Goal: Information Seeking & Learning: Learn about a topic

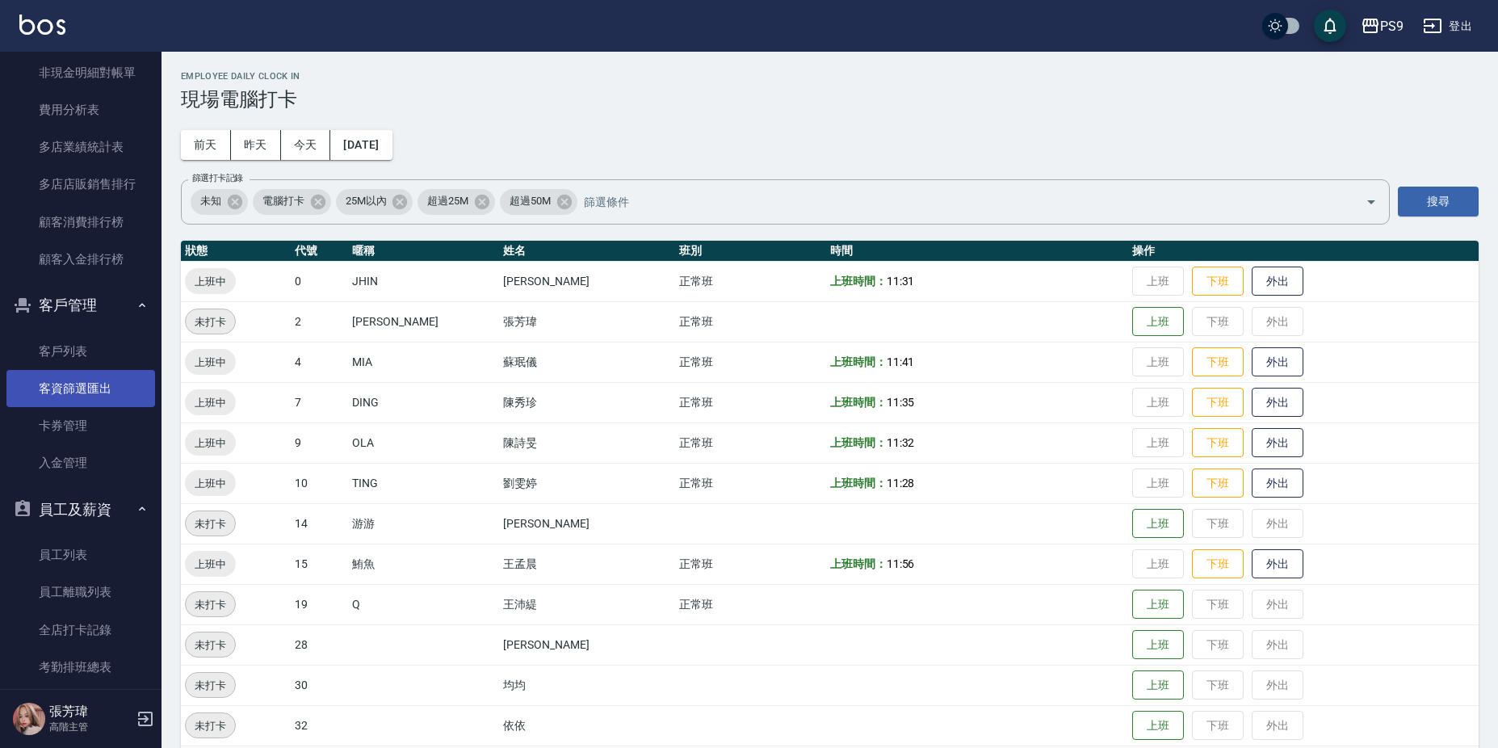
scroll to position [1938, 0]
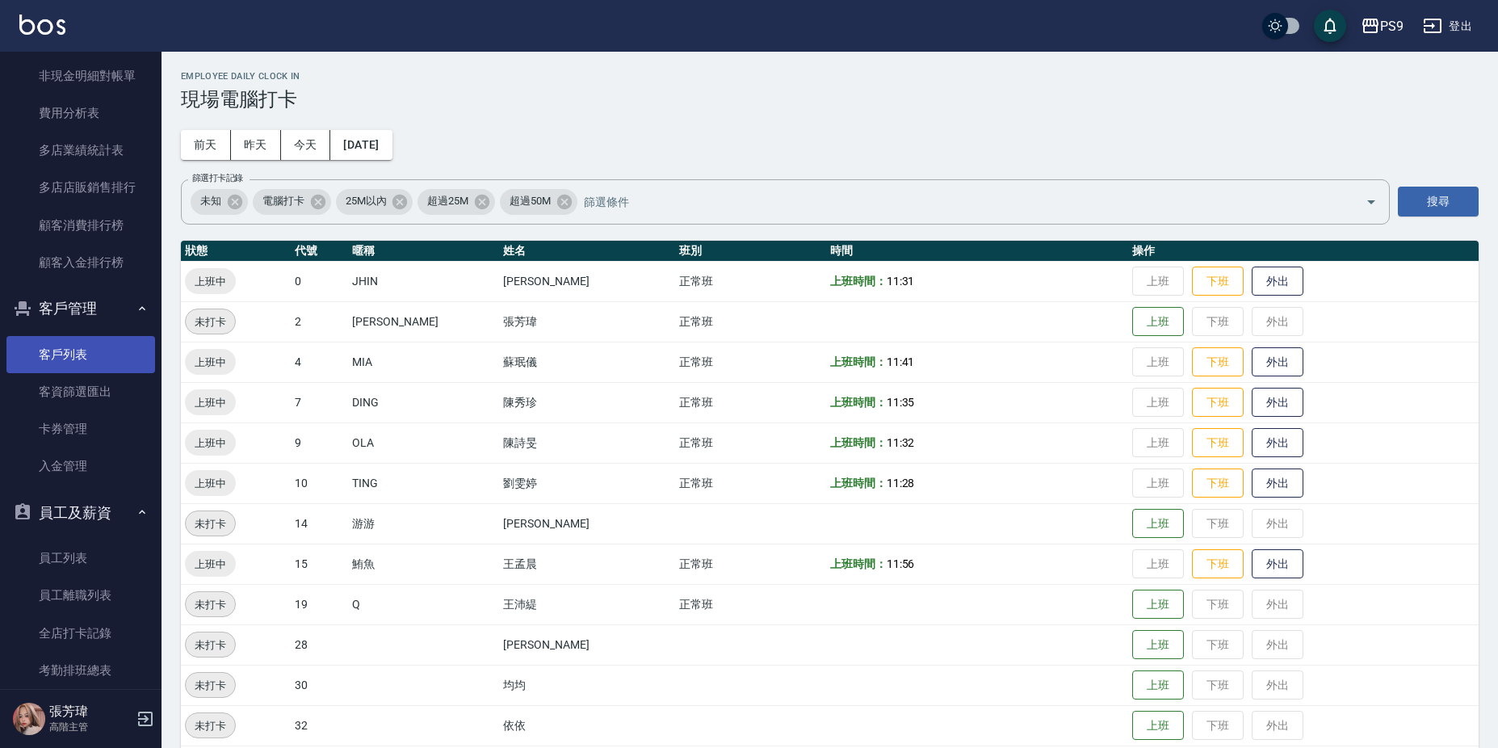
click at [83, 346] on link "客戶列表" at bounding box center [80, 354] width 149 height 37
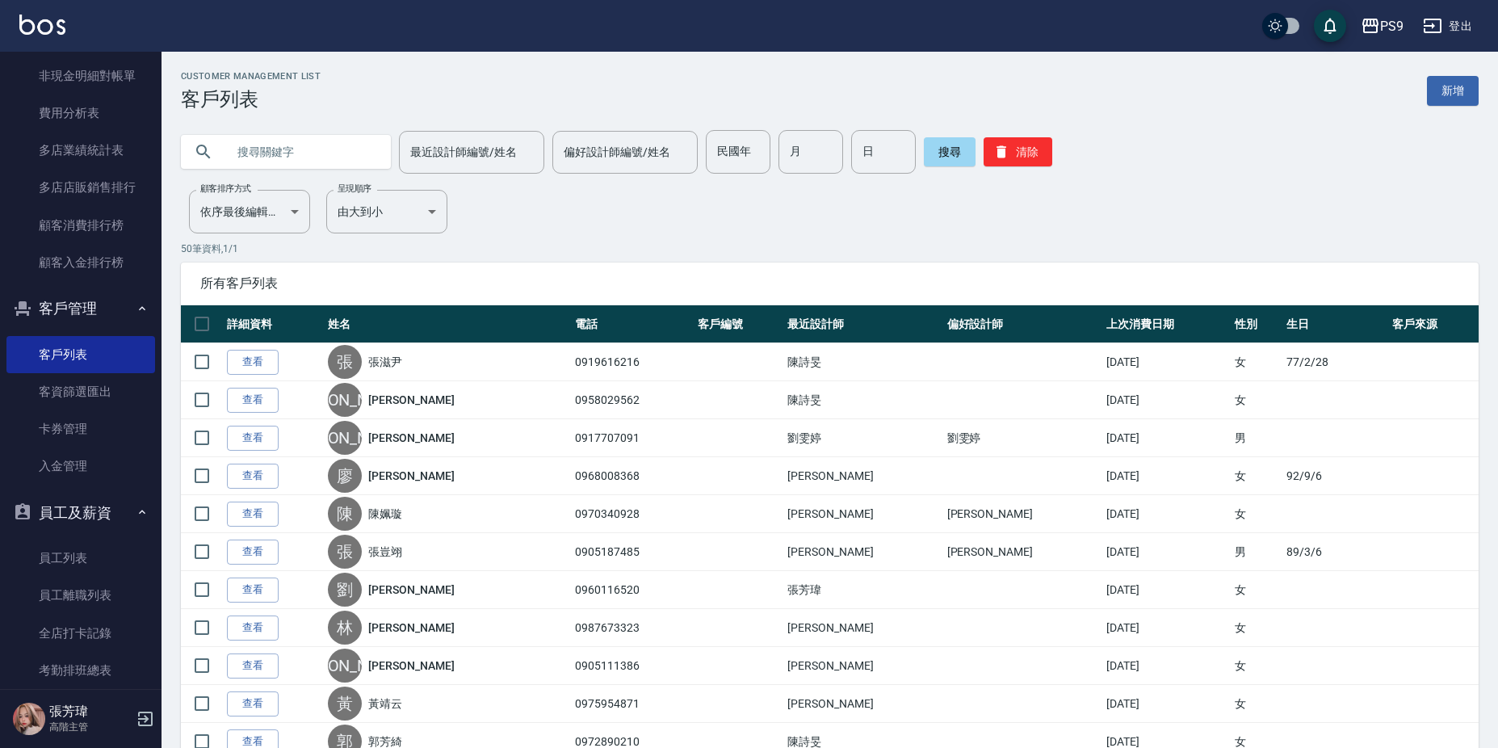
click at [311, 157] on input "text" at bounding box center [302, 152] width 152 height 44
type input "艾"
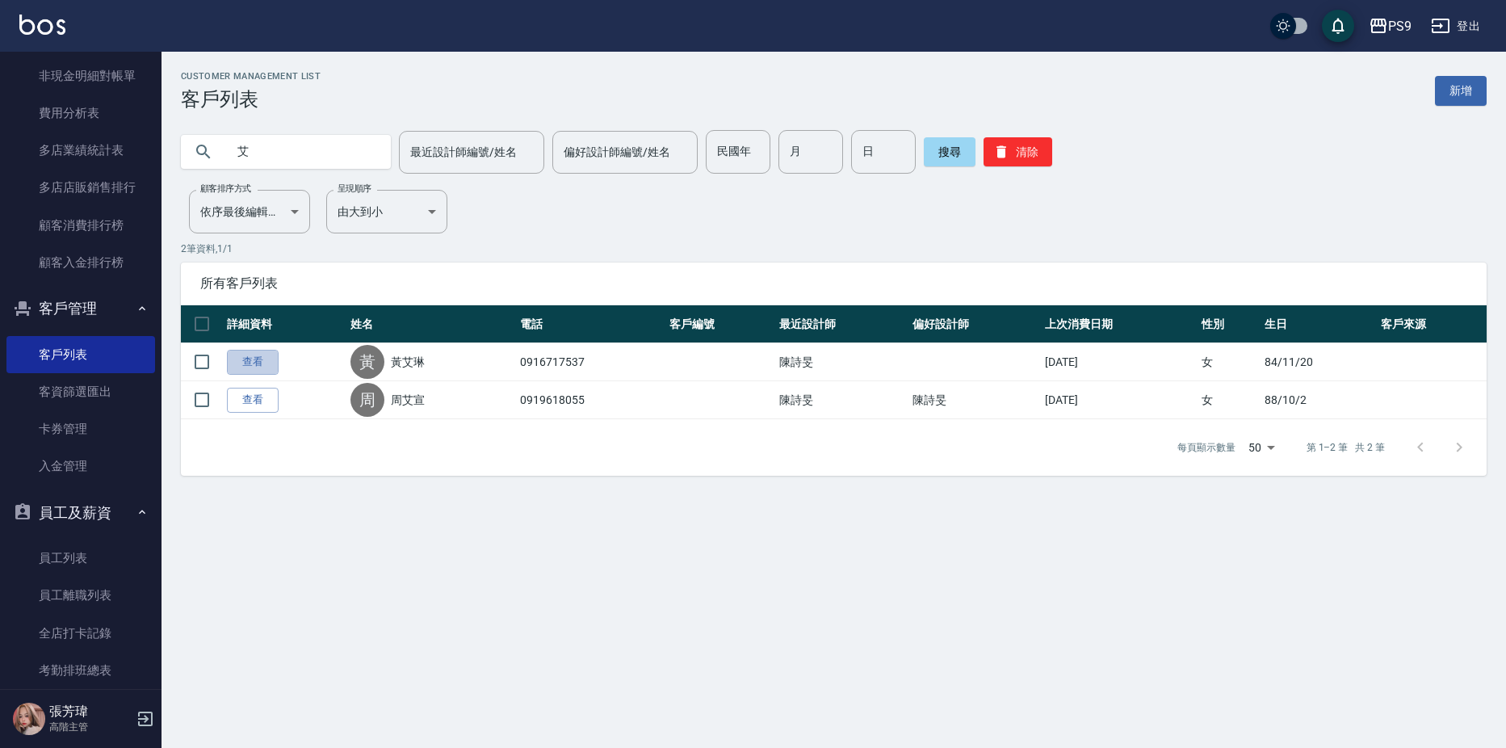
click at [258, 365] on link "查看" at bounding box center [253, 362] width 52 height 25
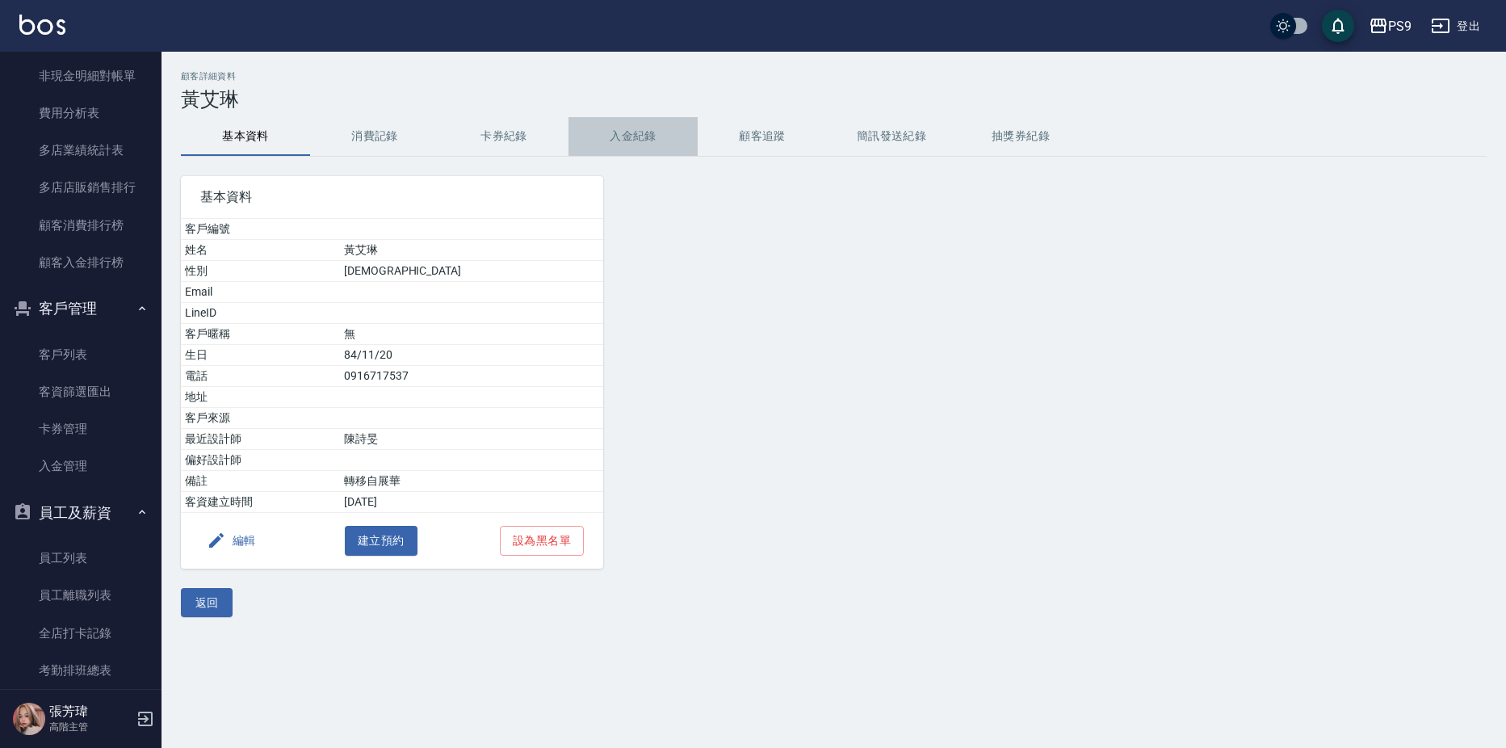
click at [632, 126] on button "入金紀錄" at bounding box center [633, 136] width 129 height 39
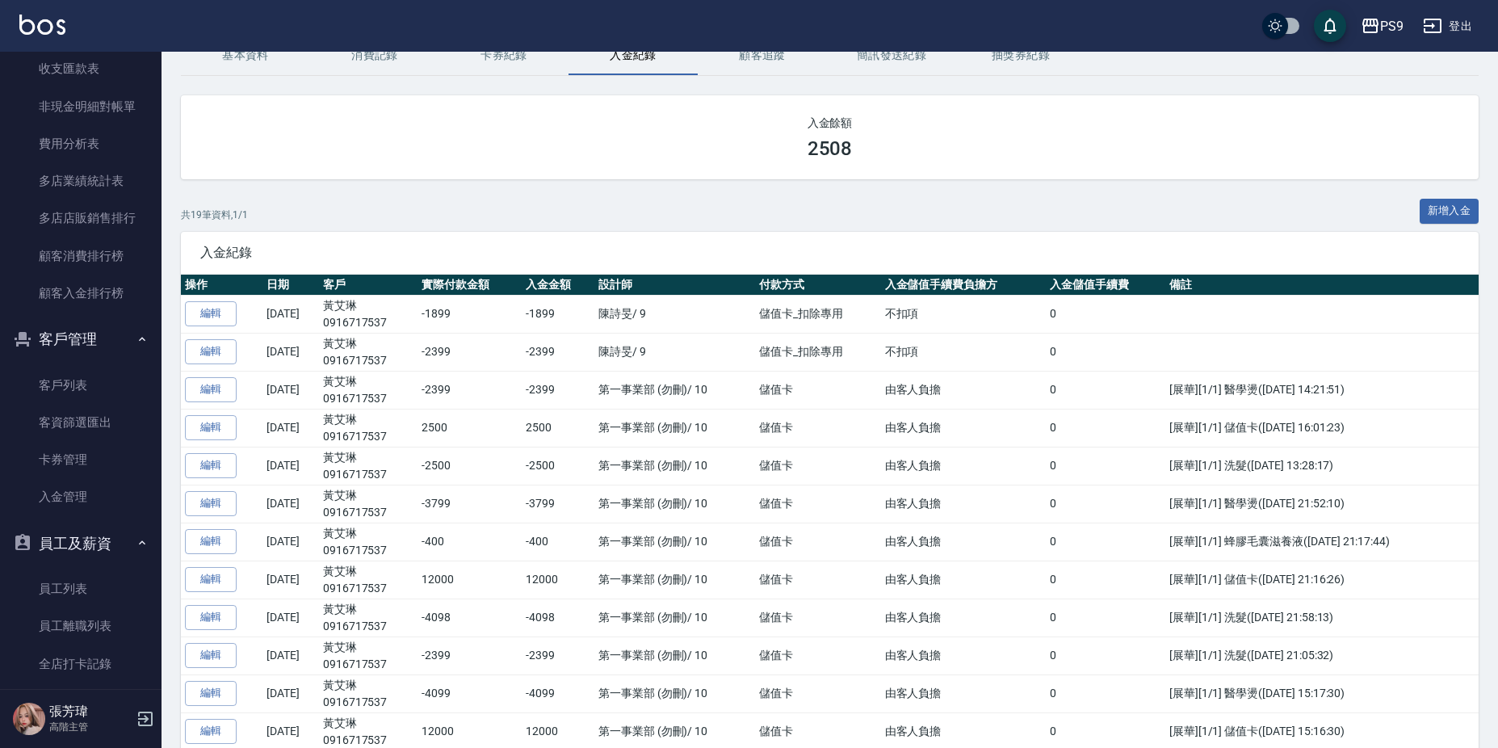
scroll to position [1898, 0]
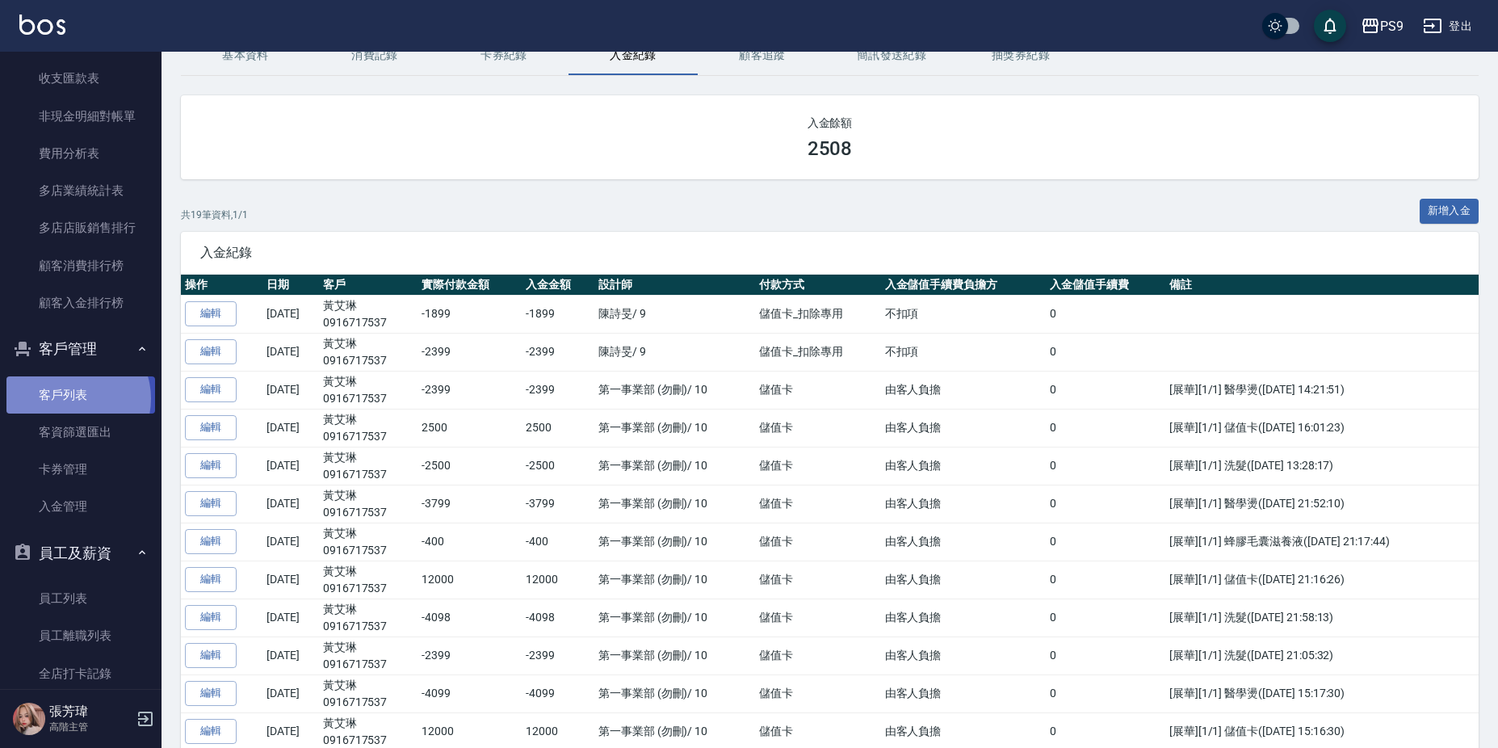
click at [73, 398] on link "客戶列表" at bounding box center [80, 394] width 149 height 37
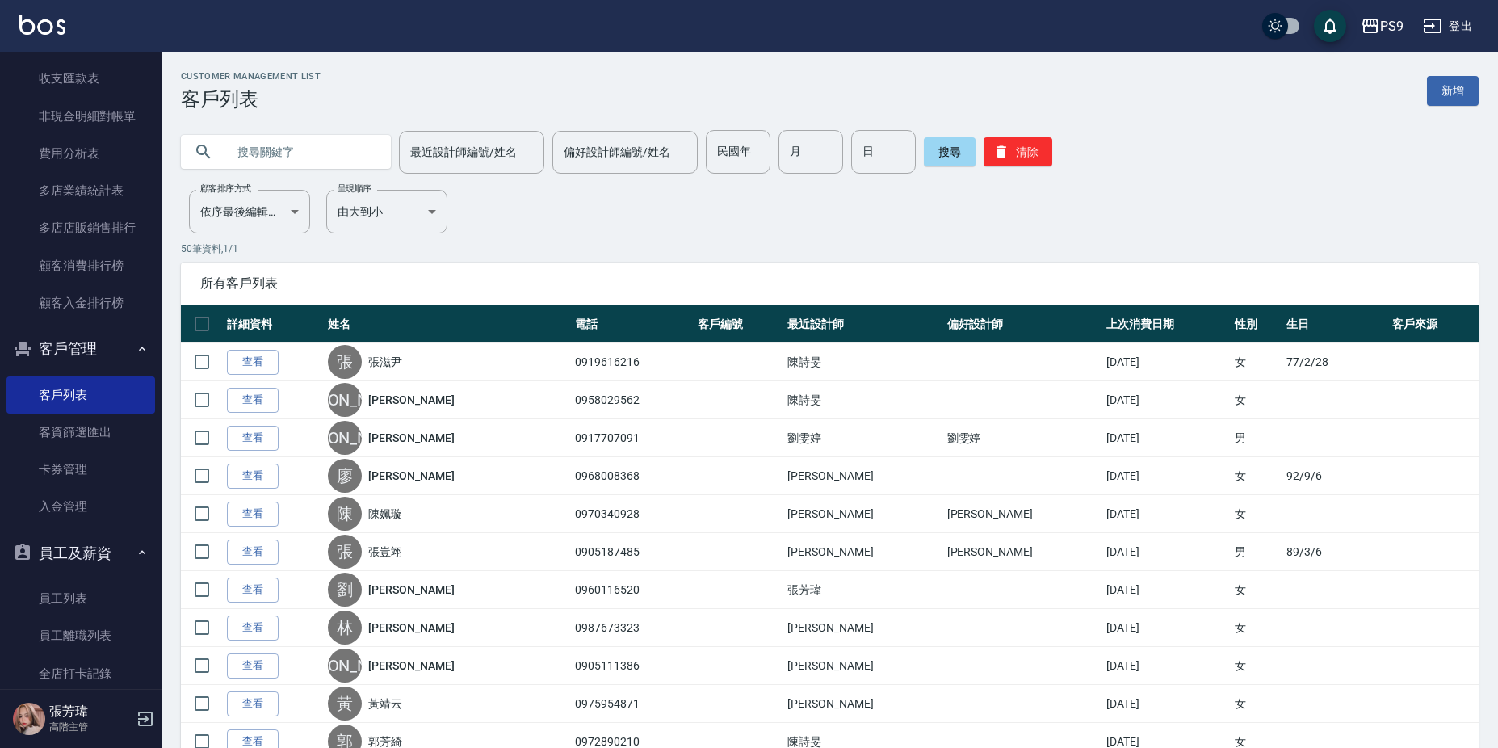
click at [271, 157] on input "text" at bounding box center [302, 152] width 152 height 44
type input "游"
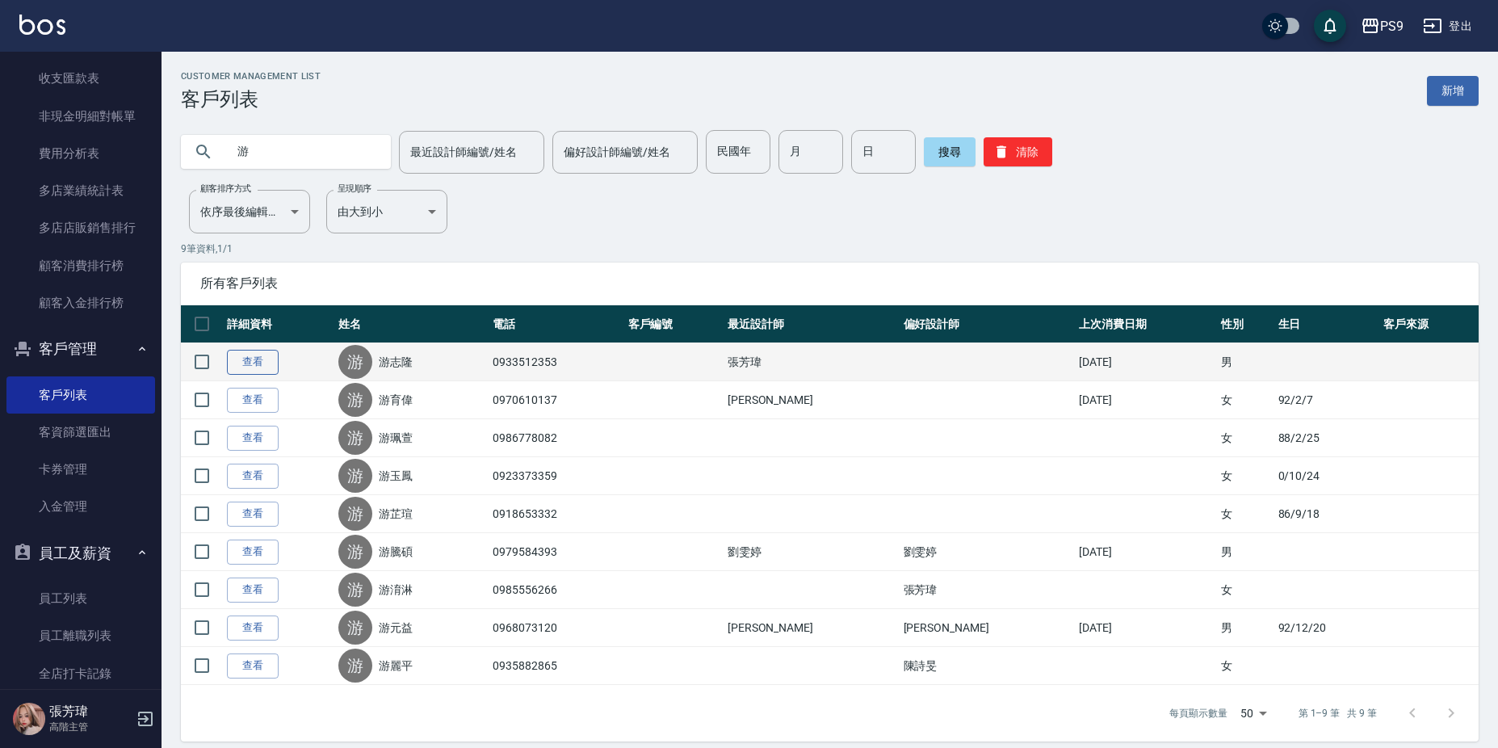
click at [235, 363] on link "查看" at bounding box center [253, 362] width 52 height 25
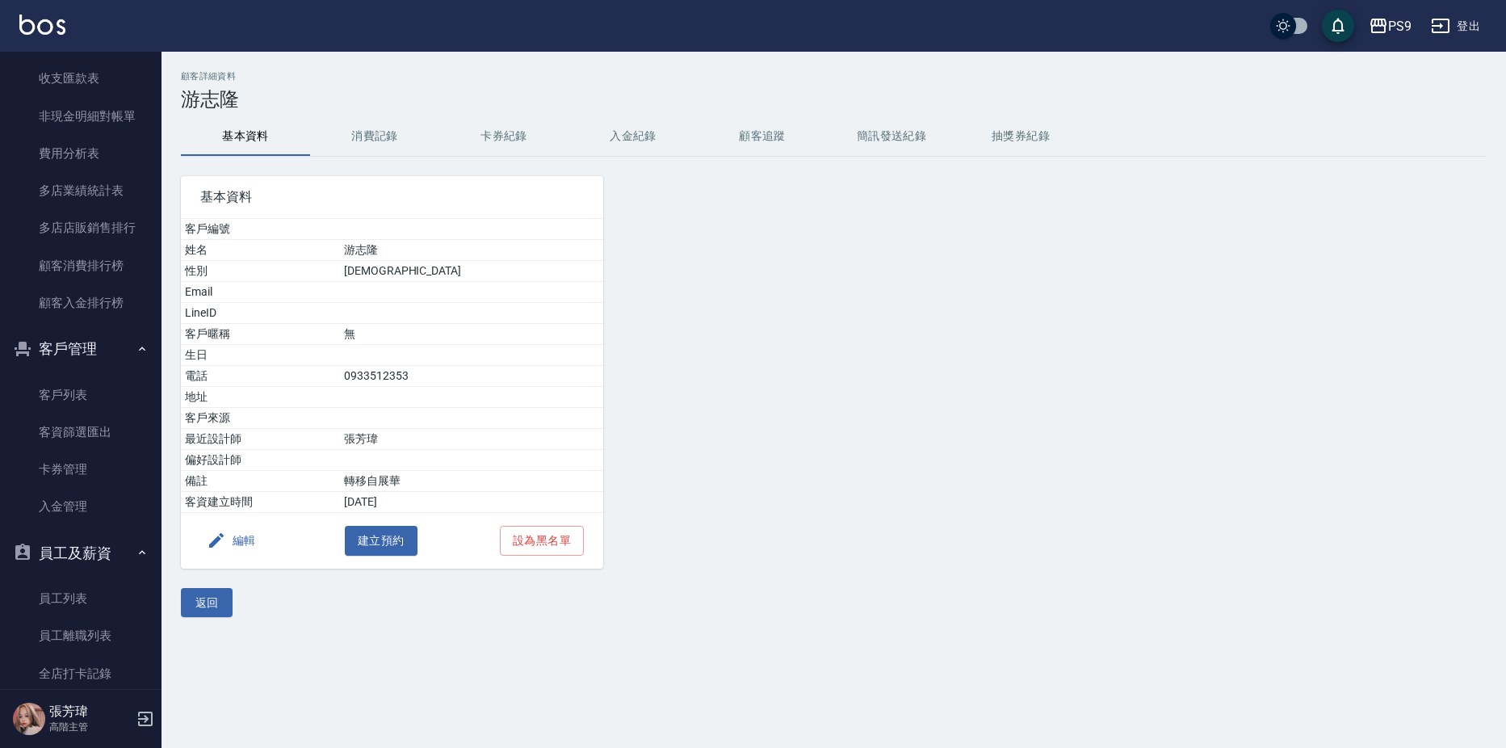
click at [611, 145] on button "入金紀錄" at bounding box center [633, 136] width 129 height 39
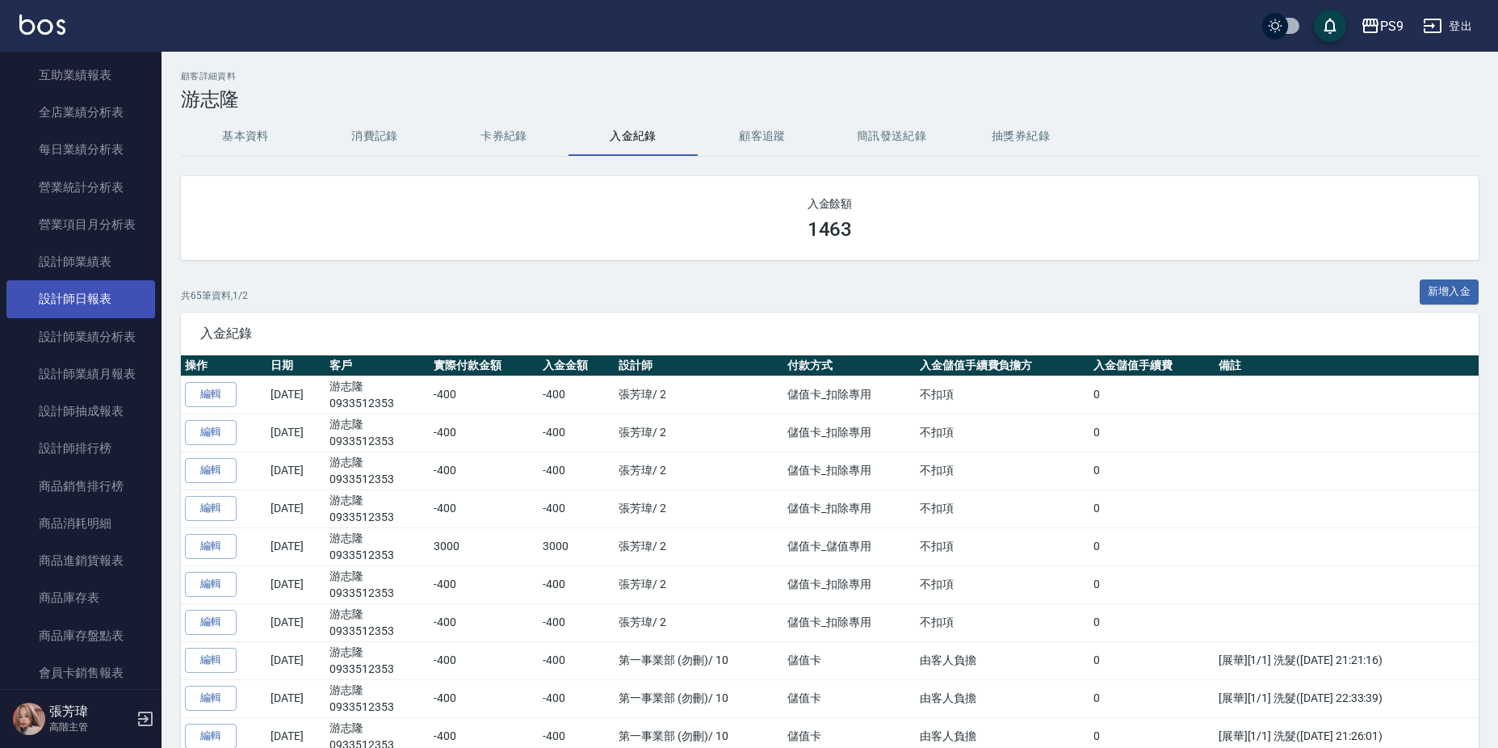
scroll to position [929, 0]
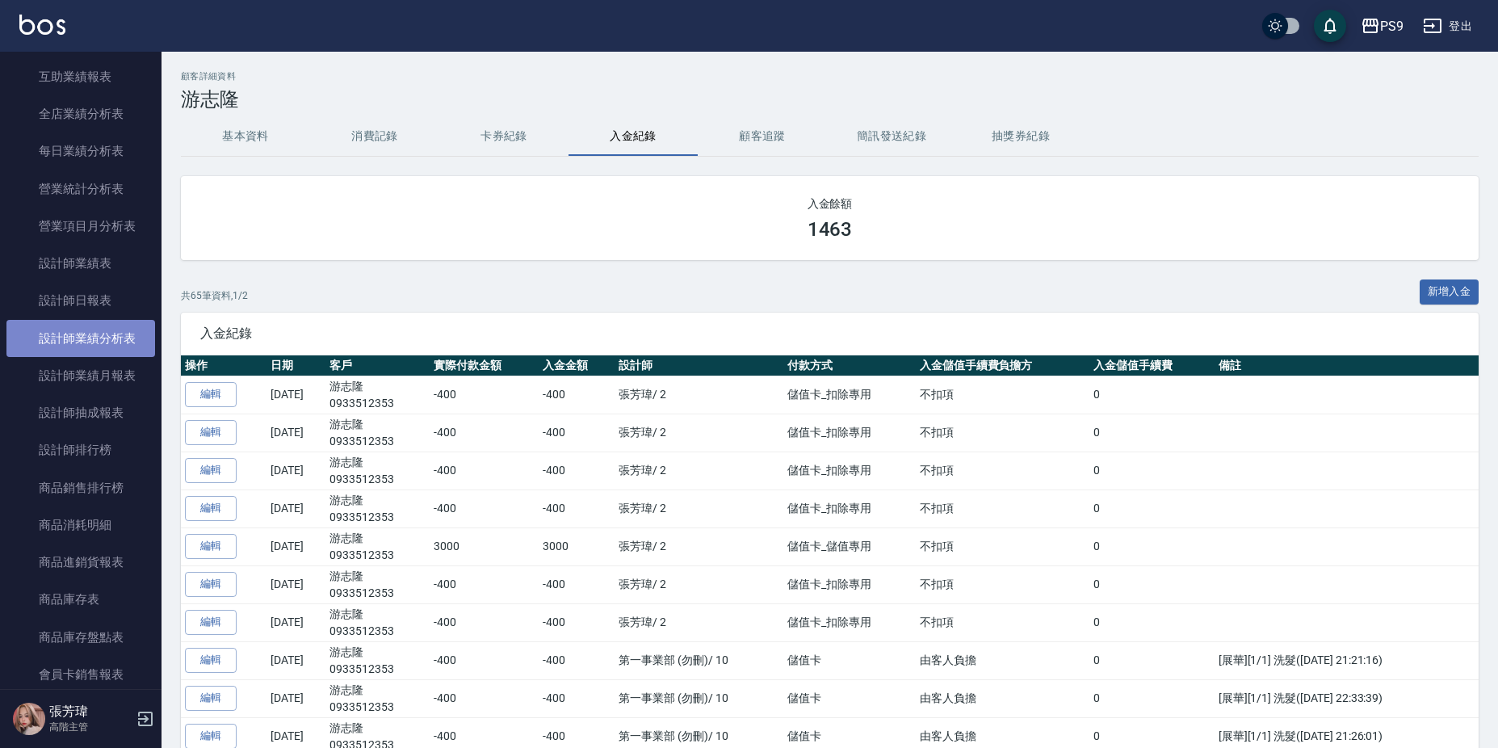
click at [126, 342] on link "設計師業績分析表" at bounding box center [80, 338] width 149 height 37
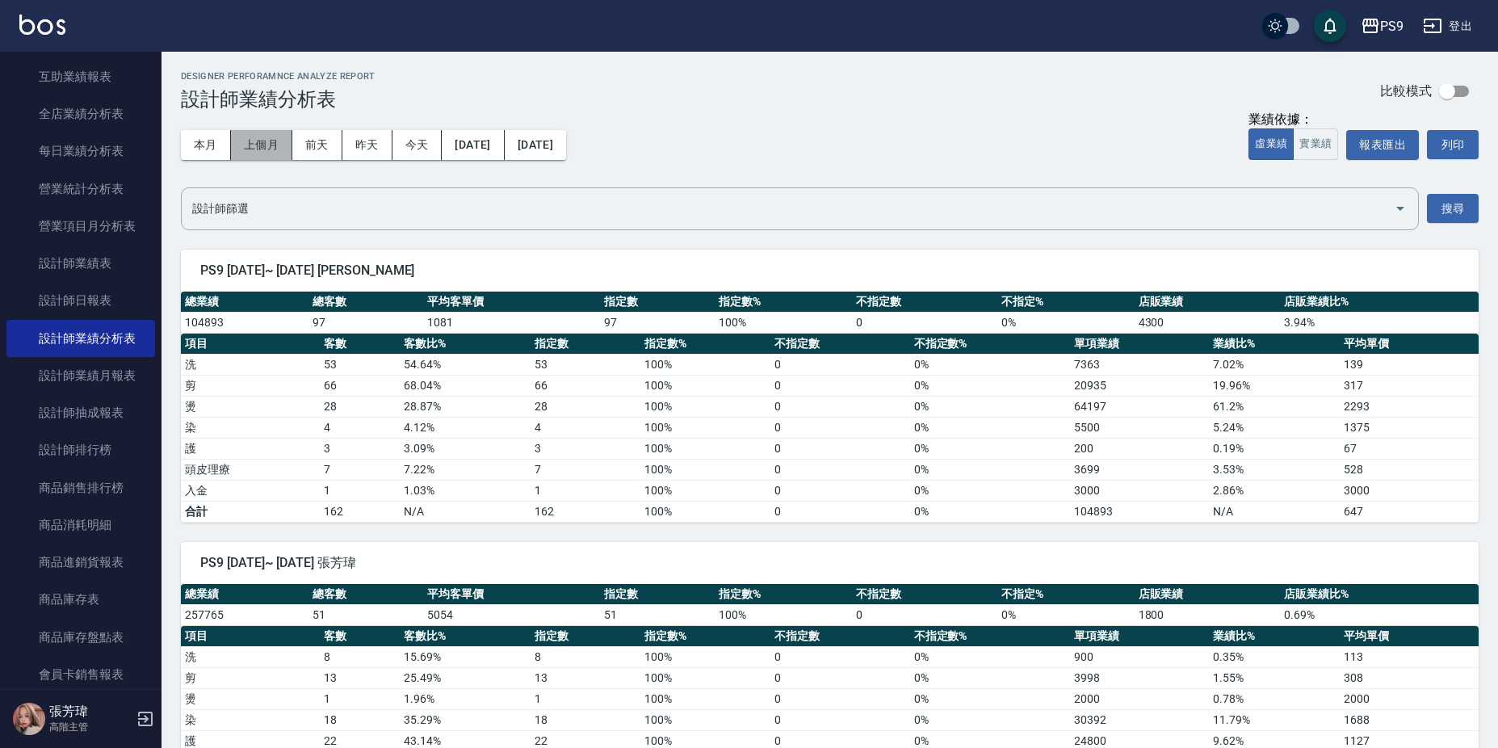
click at [257, 148] on button "上個月" at bounding box center [261, 145] width 61 height 30
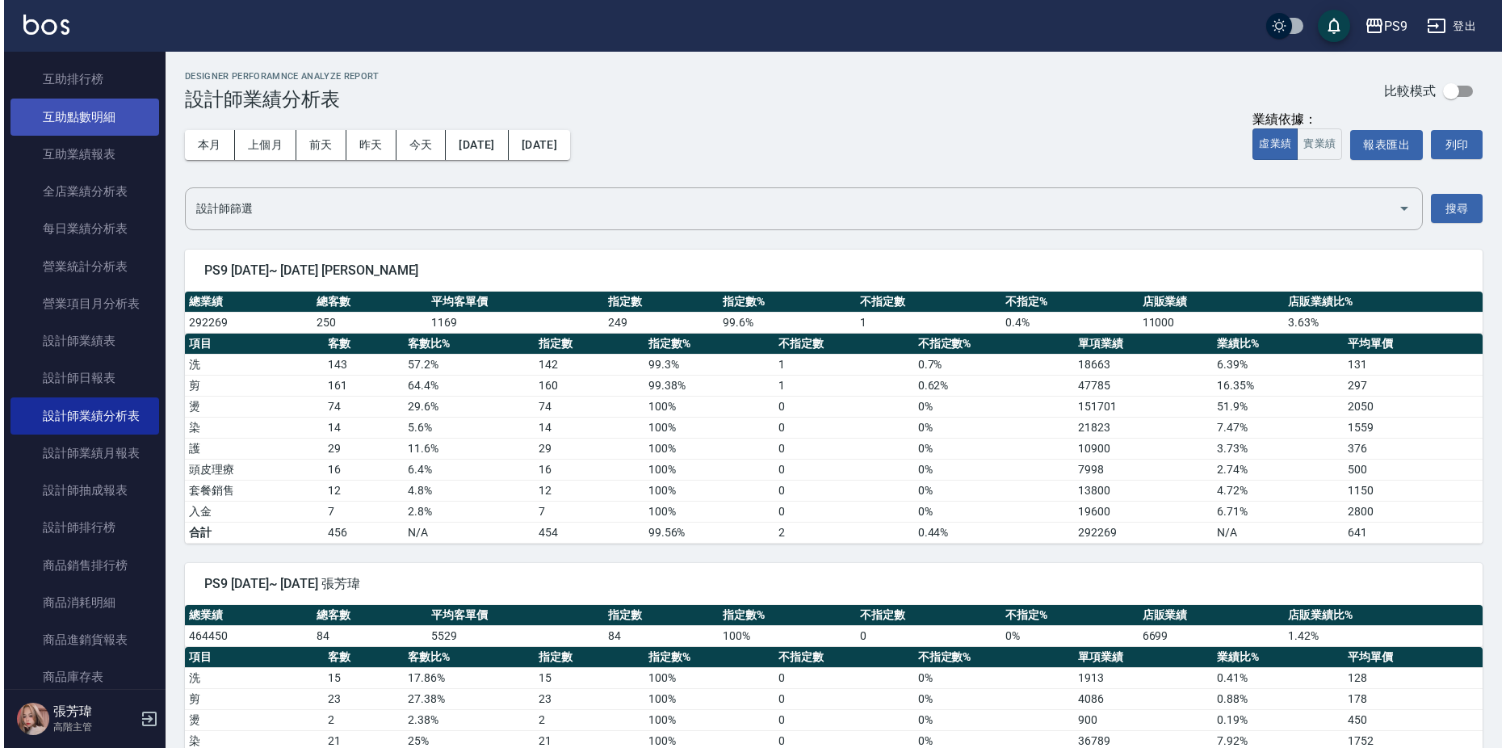
scroll to position [767, 0]
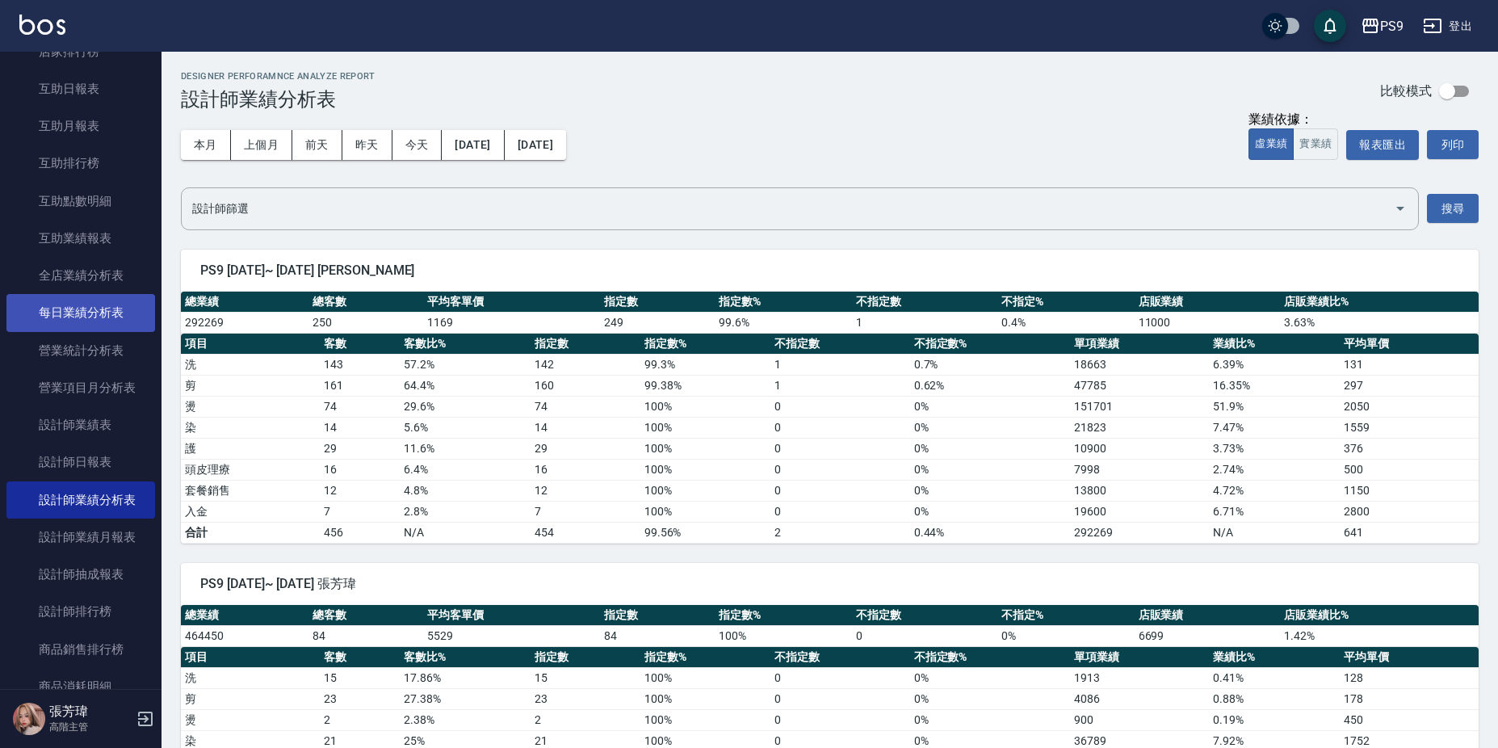
click at [111, 310] on link "每日業績分析表" at bounding box center [80, 312] width 149 height 37
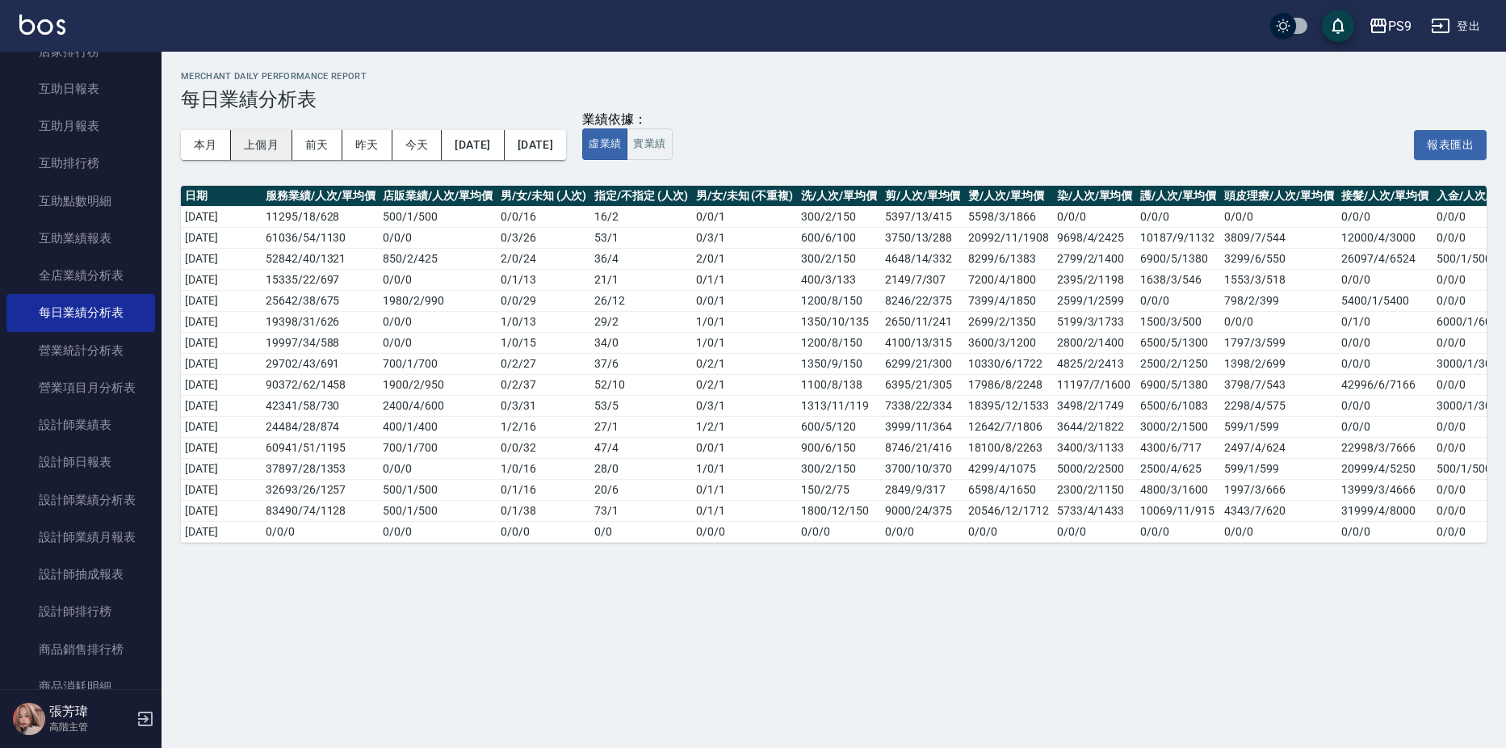
click at [258, 144] on button "上個月" at bounding box center [261, 145] width 61 height 30
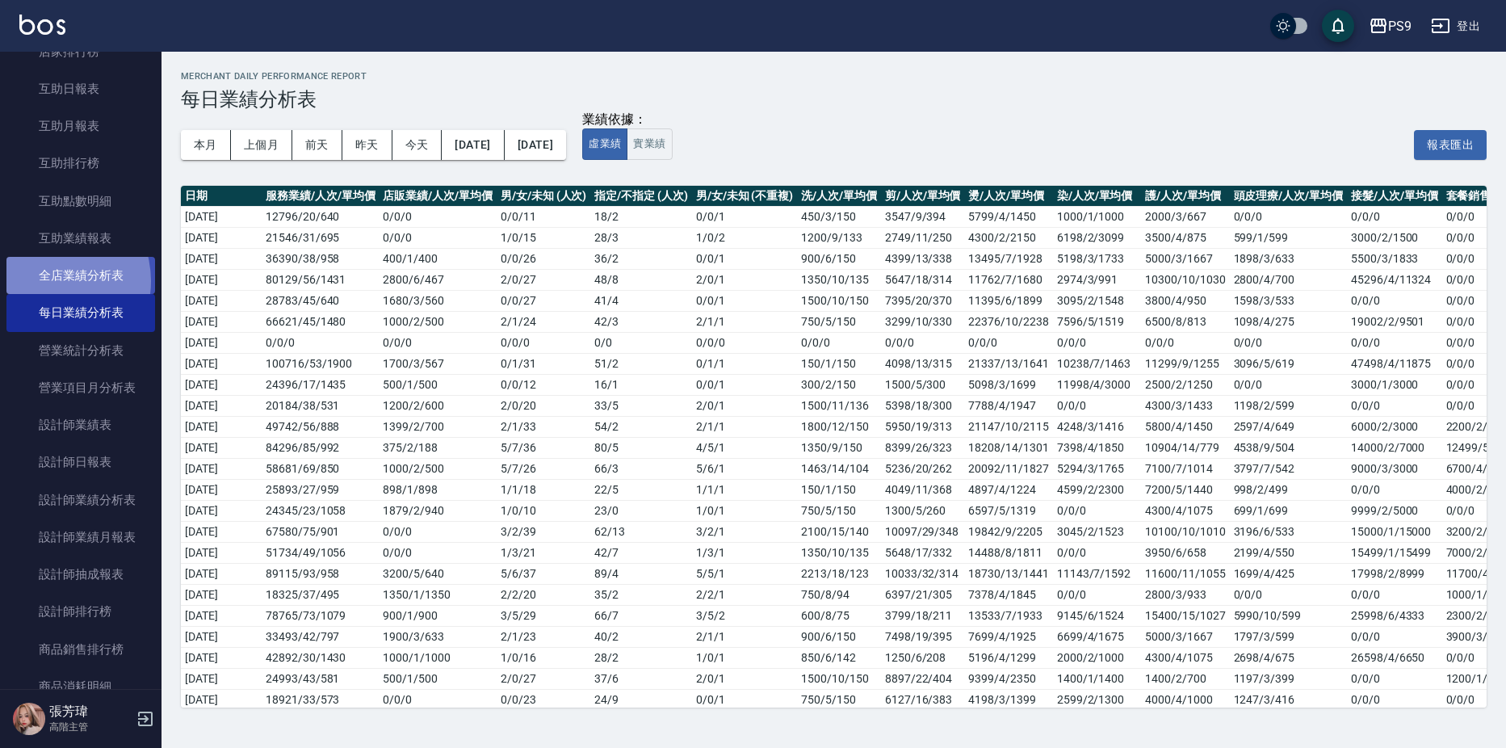
click at [48, 281] on link "全店業績分析表" at bounding box center [80, 275] width 149 height 37
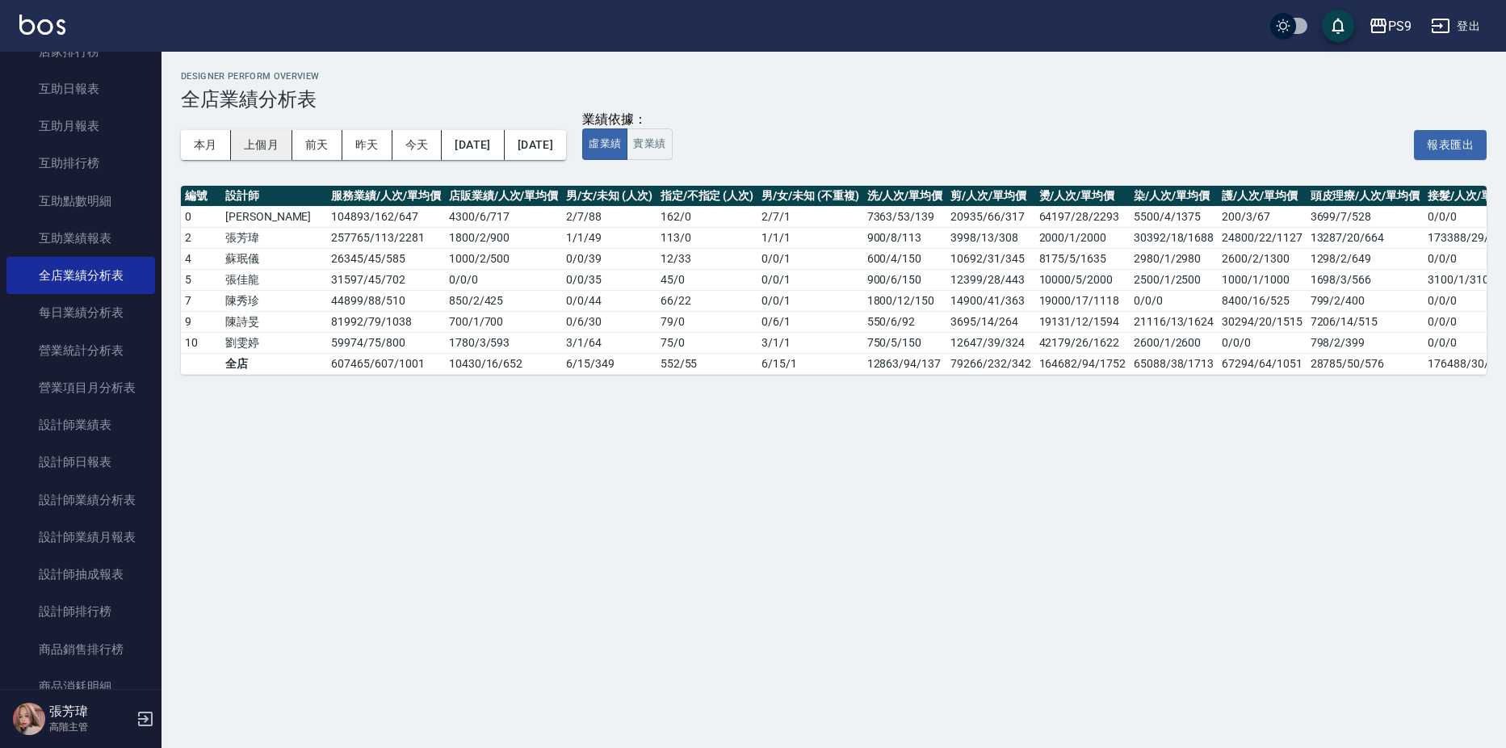
click at [245, 146] on button "上個月" at bounding box center [261, 145] width 61 height 30
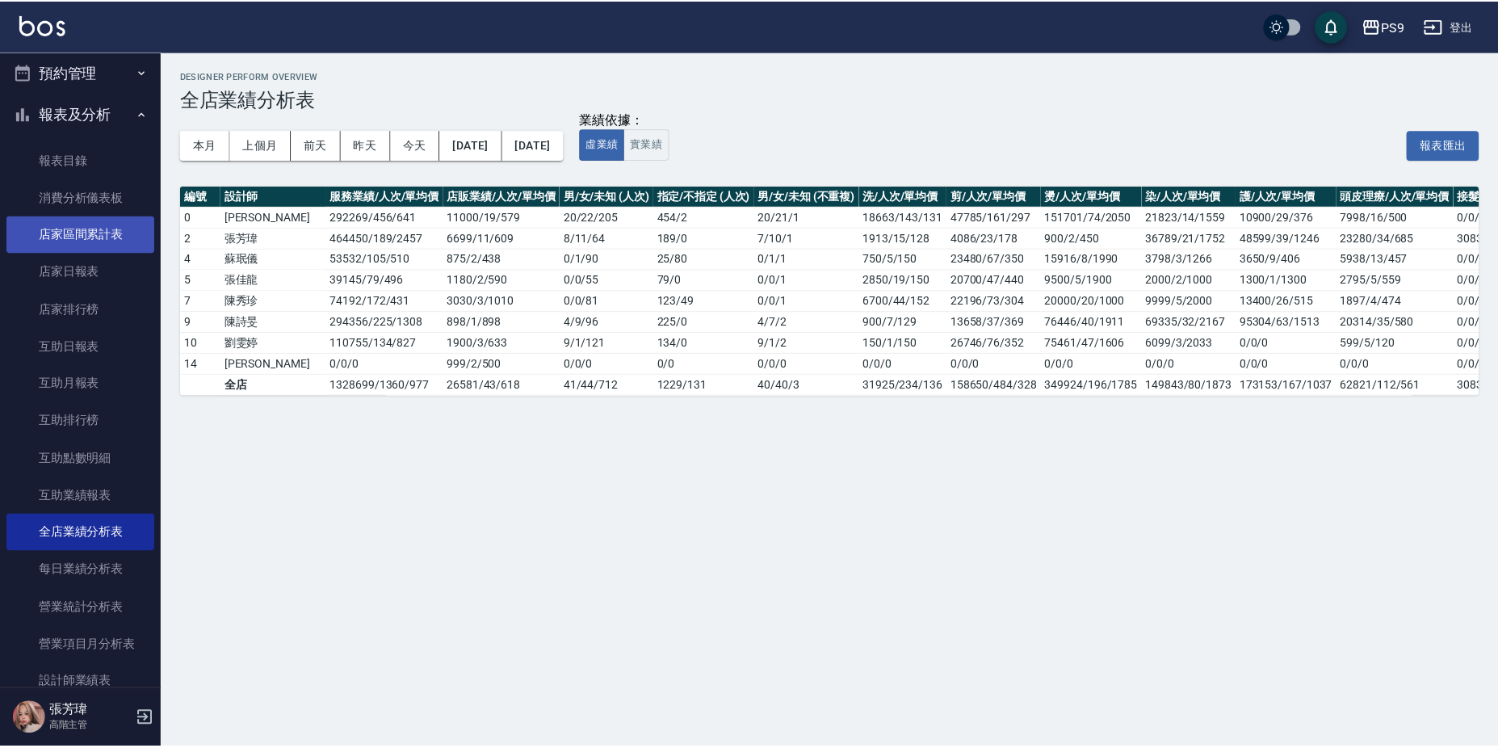
scroll to position [283, 0]
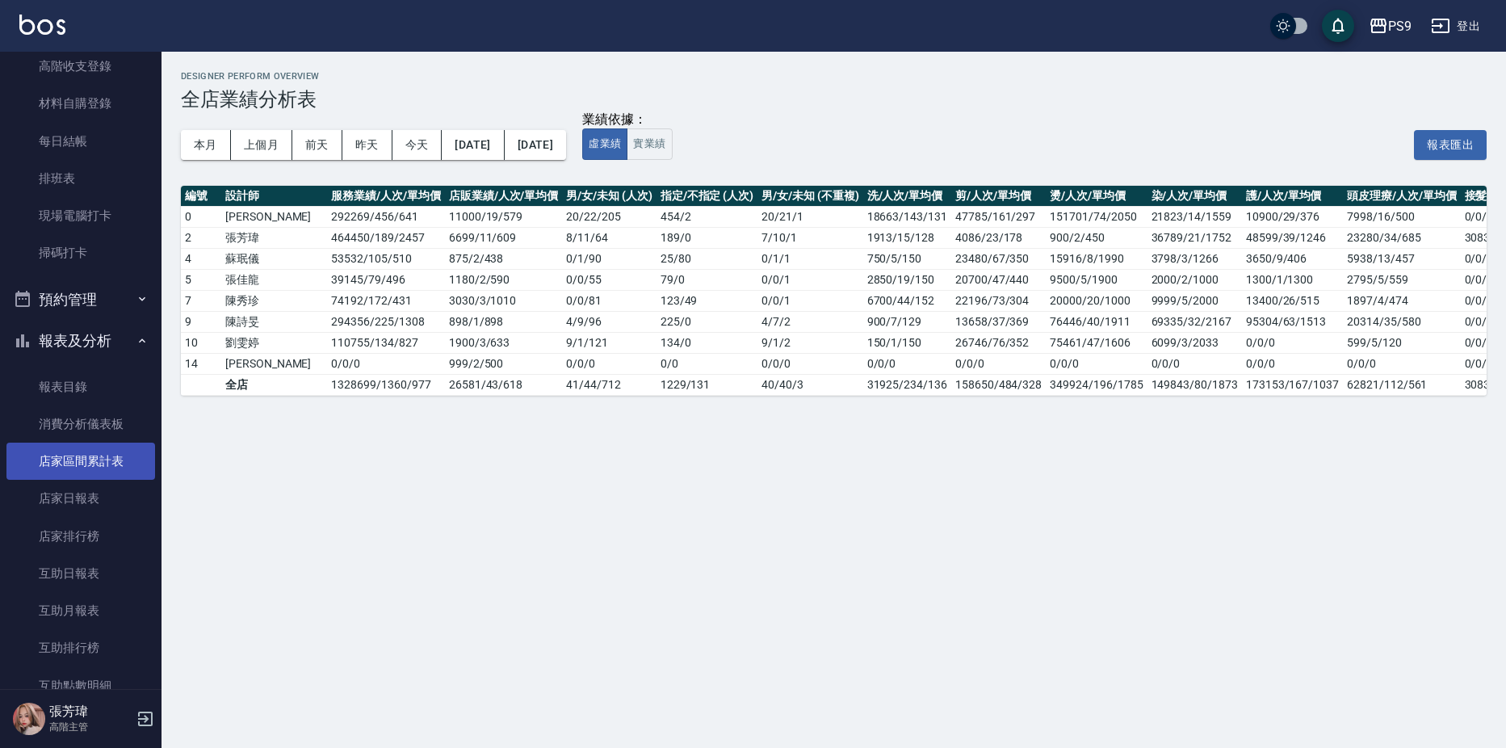
click at [82, 470] on link "店家區間累計表" at bounding box center [80, 461] width 149 height 37
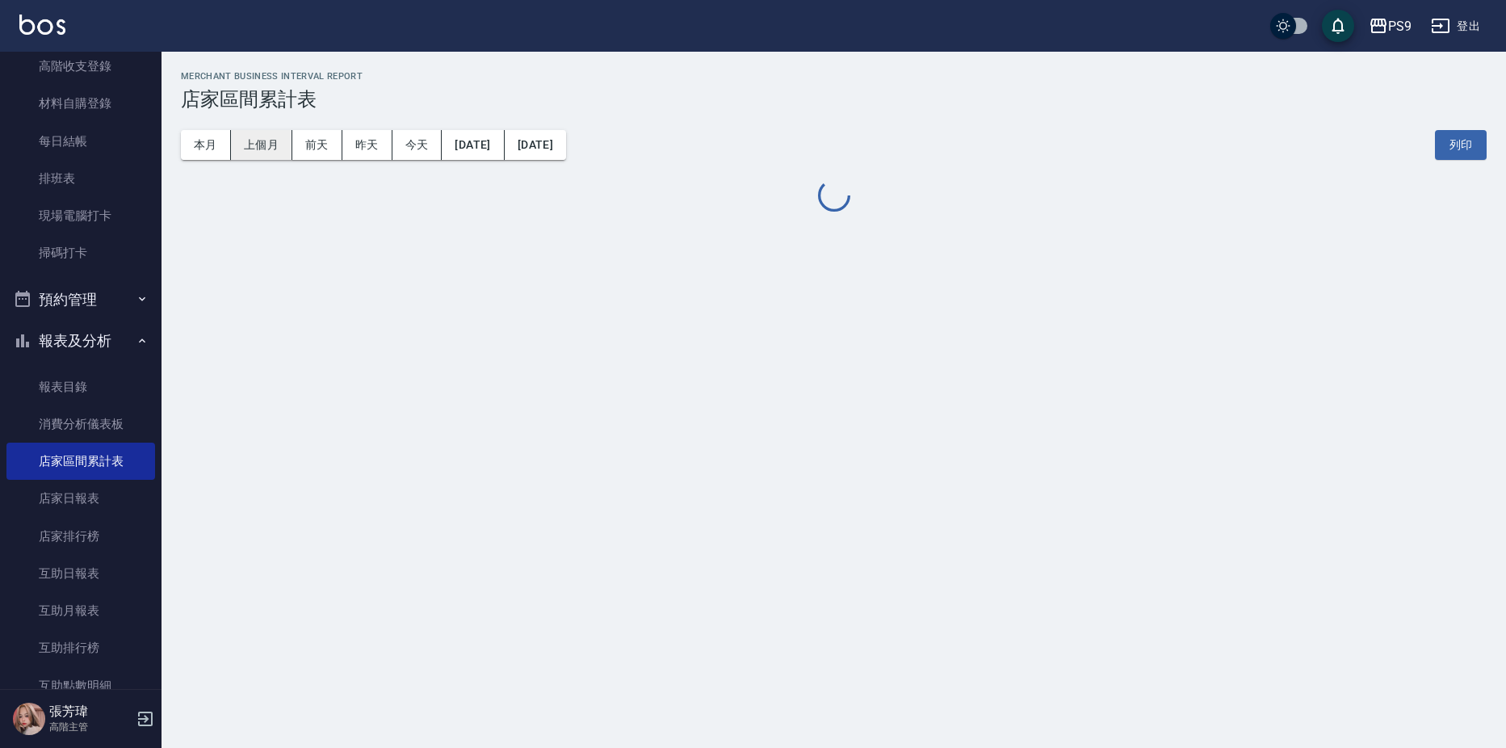
click at [264, 139] on button "上個月" at bounding box center [261, 145] width 61 height 30
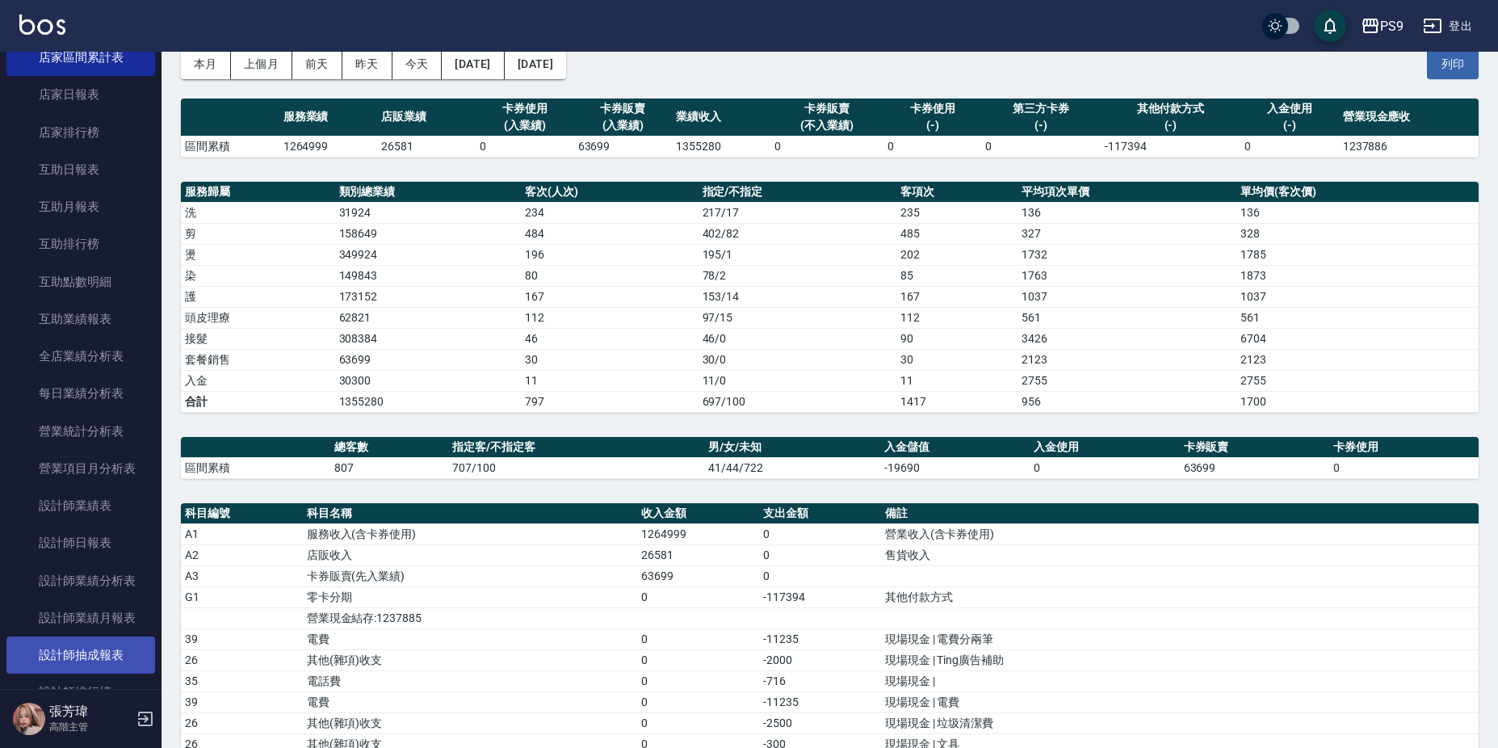
scroll to position [767, 0]
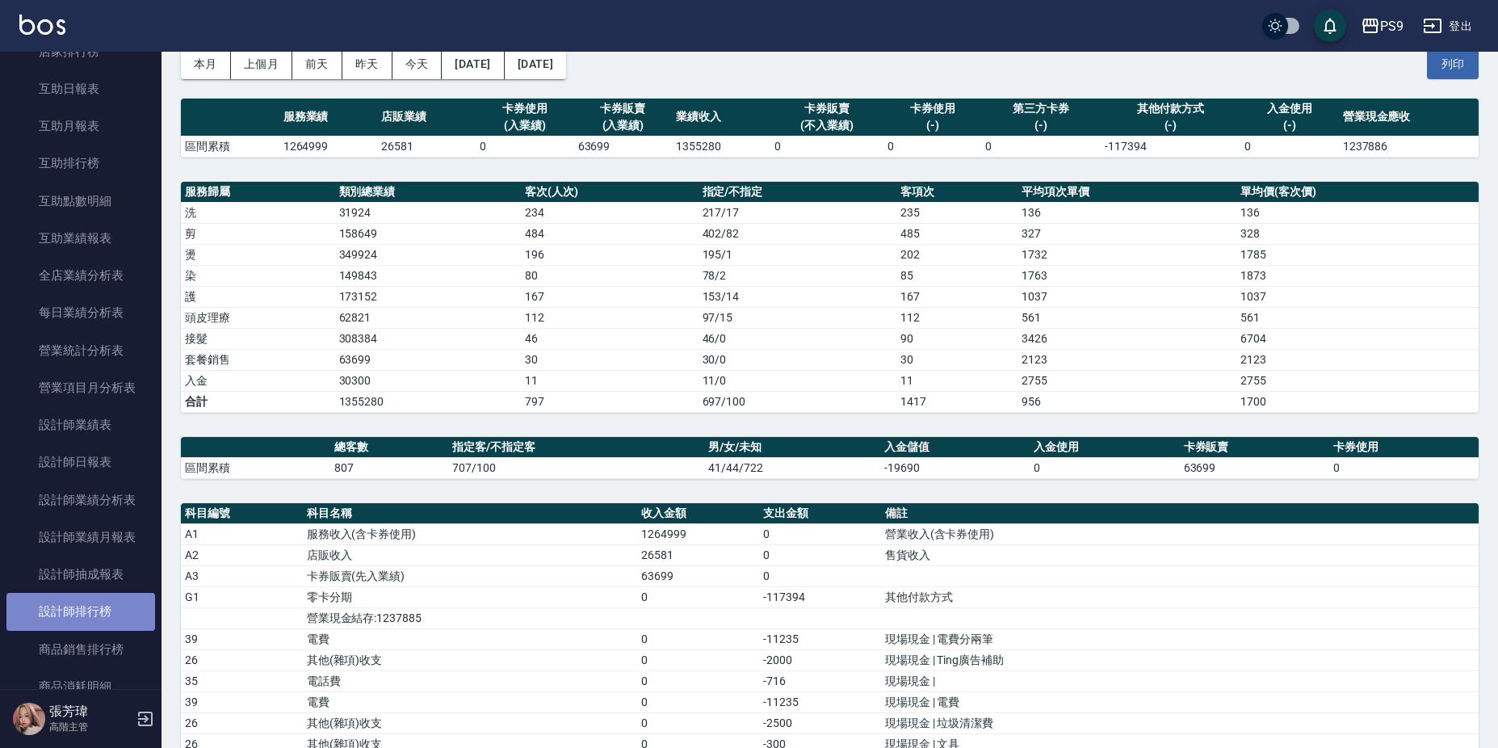
click at [117, 607] on link "設計師排行榜" at bounding box center [80, 611] width 149 height 37
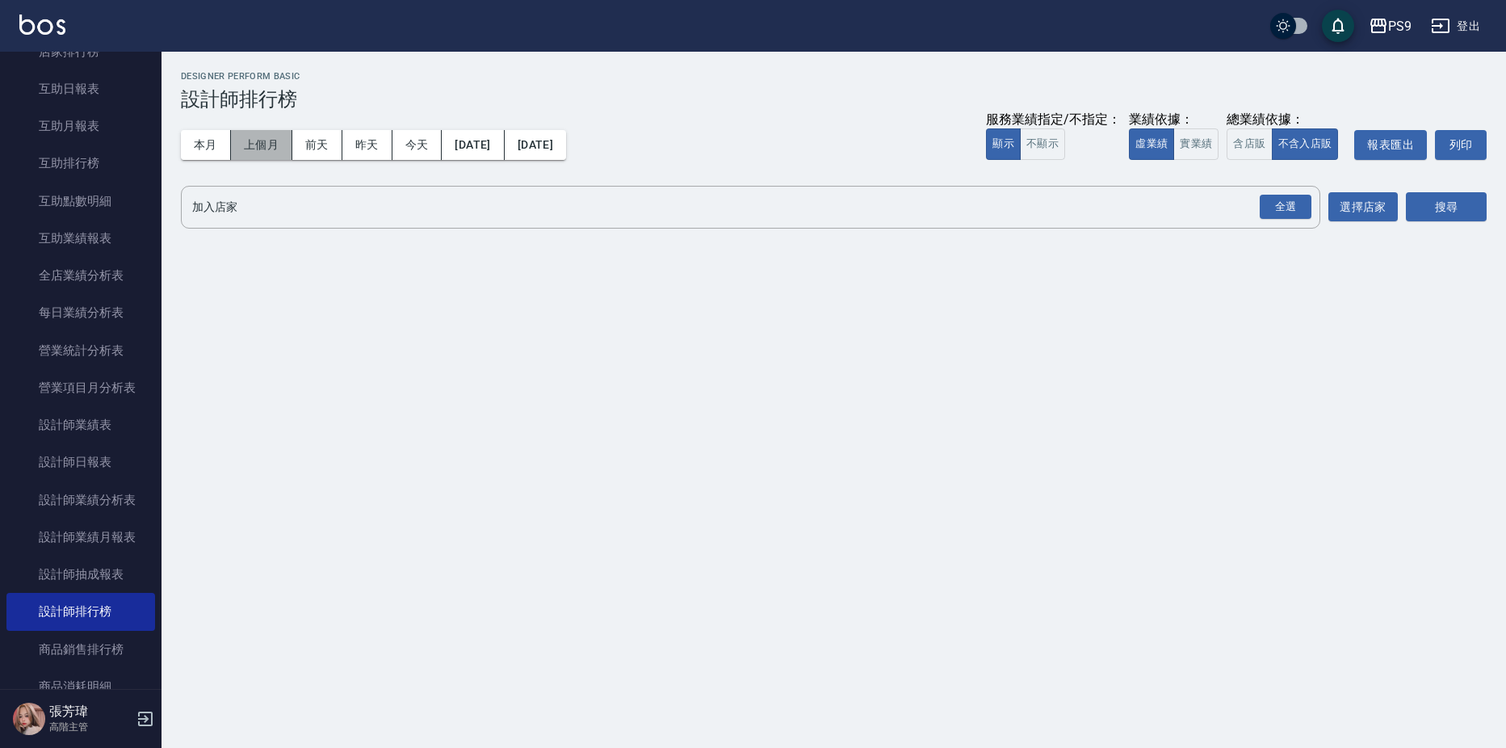
click at [280, 158] on button "上個月" at bounding box center [261, 145] width 61 height 30
click at [1283, 195] on div "全選" at bounding box center [1286, 207] width 52 height 25
click at [1426, 202] on button "搜尋" at bounding box center [1446, 208] width 81 height 30
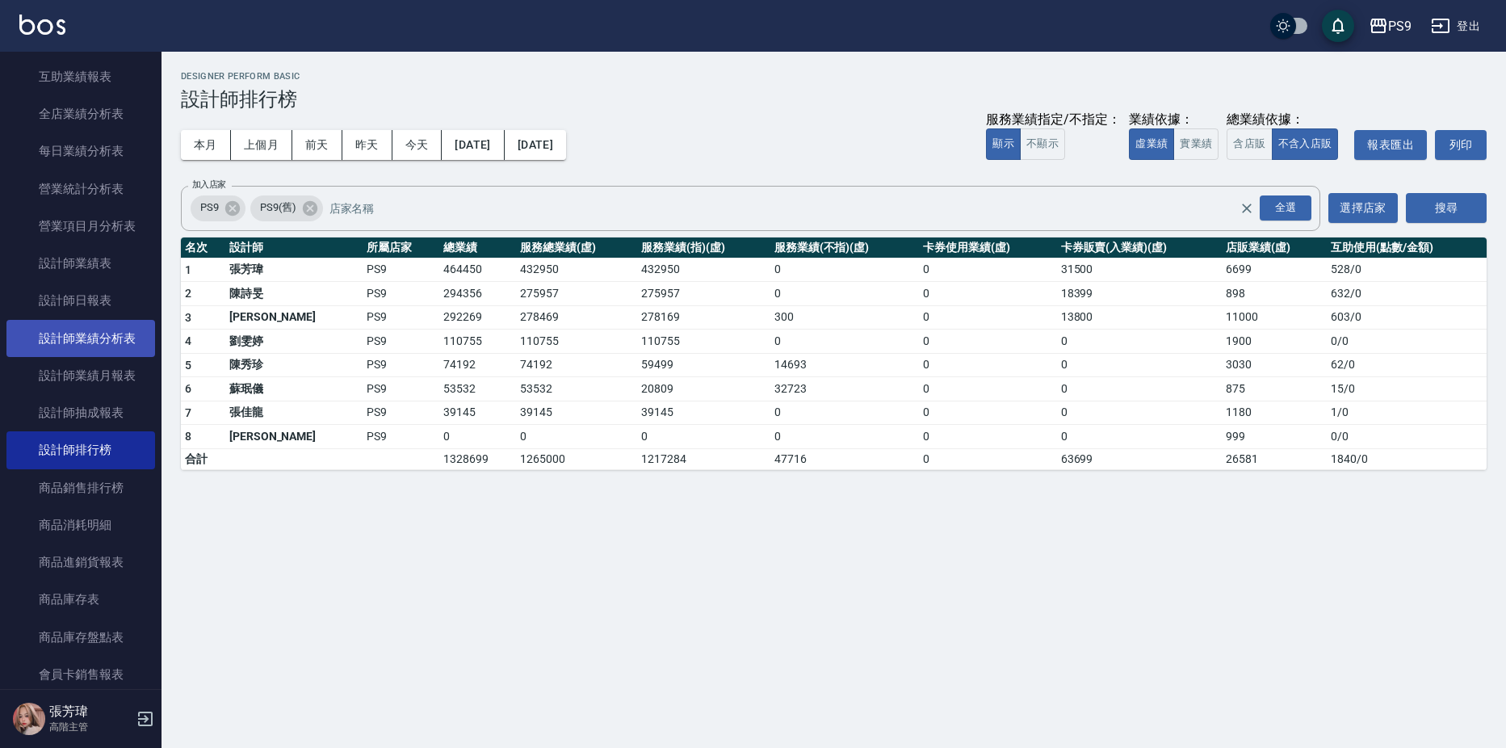
scroll to position [848, 0]
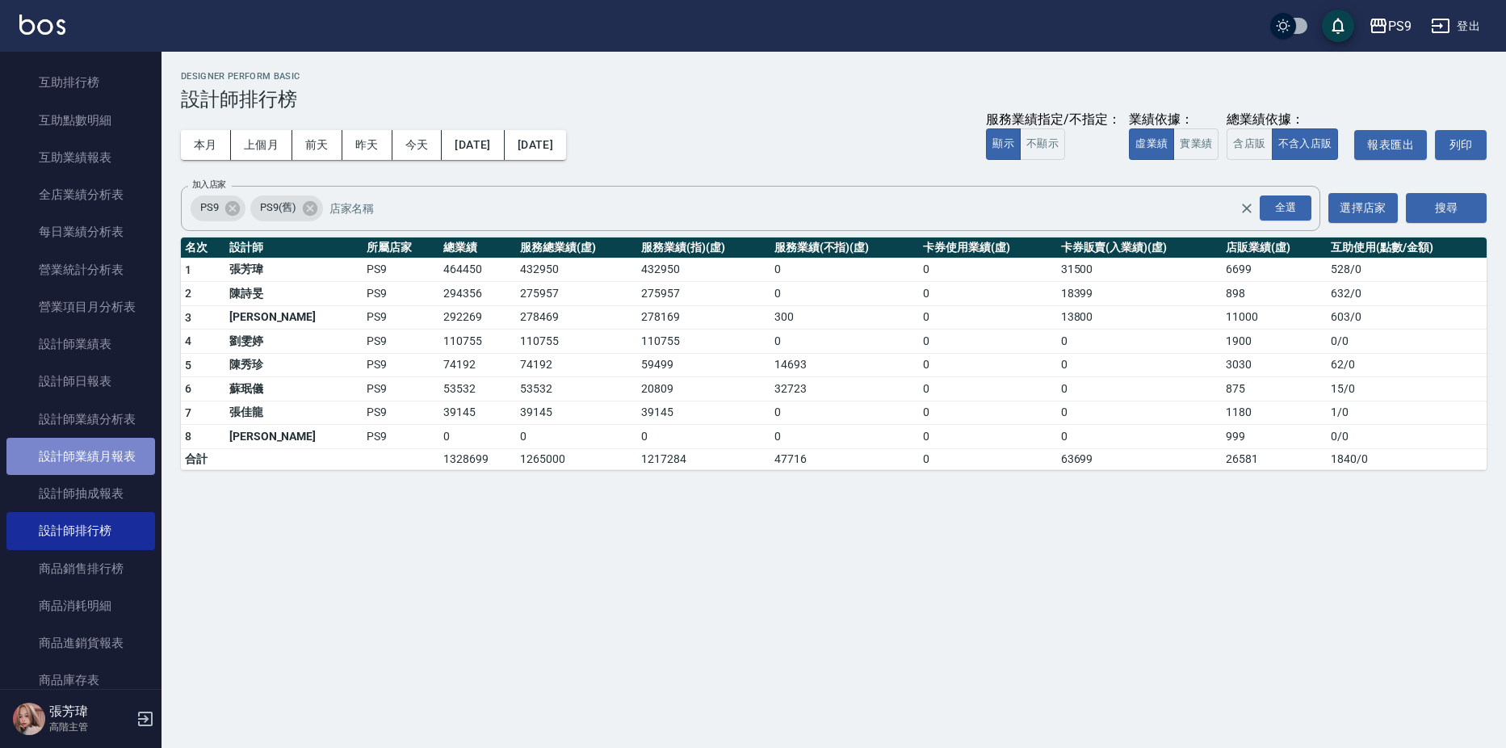
click at [100, 453] on link "設計師業績月報表" at bounding box center [80, 456] width 149 height 37
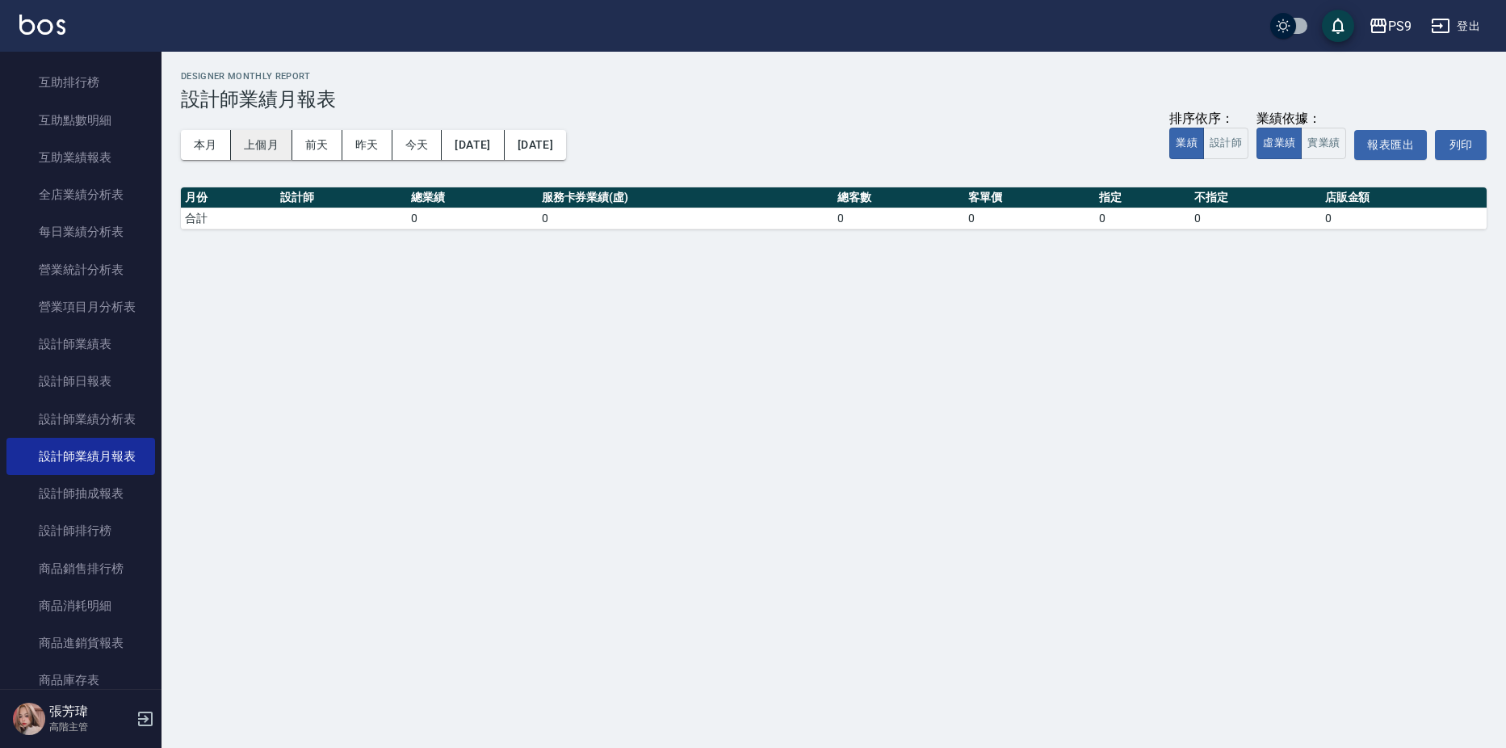
click at [245, 144] on button "上個月" at bounding box center [261, 145] width 61 height 30
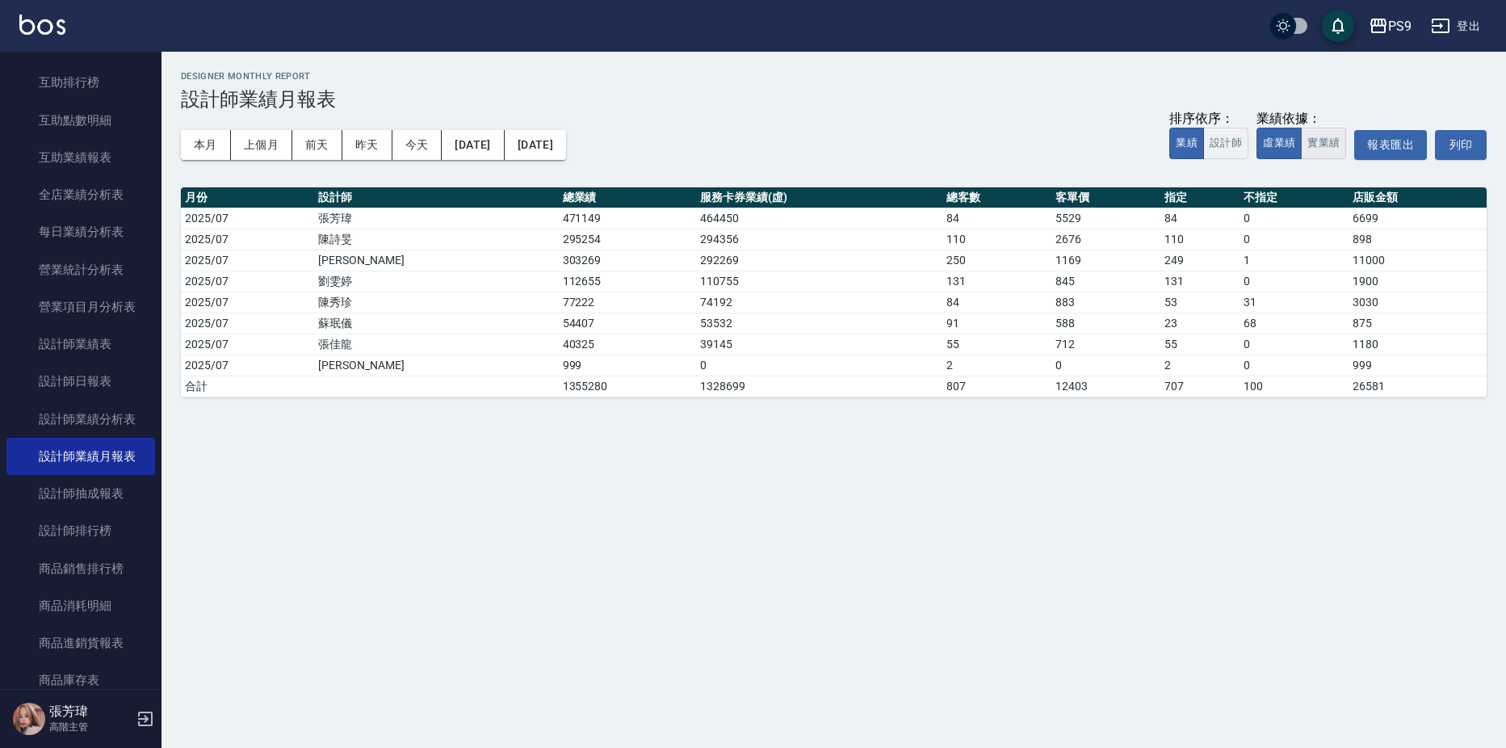
click at [1325, 144] on button "實業績" at bounding box center [1323, 143] width 45 height 31
click at [94, 521] on link "設計師排行榜" at bounding box center [80, 530] width 149 height 37
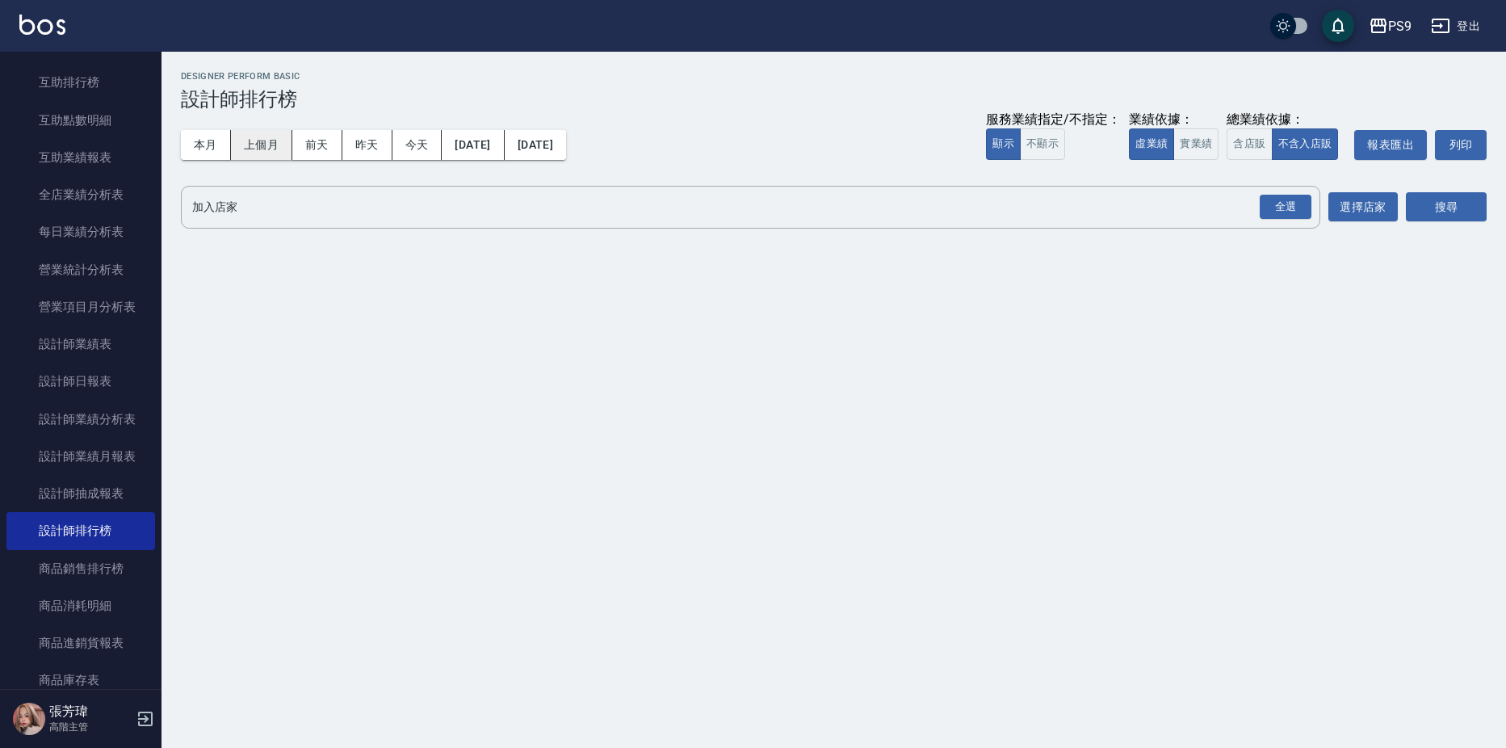
click at [281, 143] on button "上個月" at bounding box center [261, 145] width 61 height 30
click at [1291, 203] on div "全選" at bounding box center [1286, 207] width 52 height 25
click at [1437, 208] on button "搜尋" at bounding box center [1446, 208] width 81 height 30
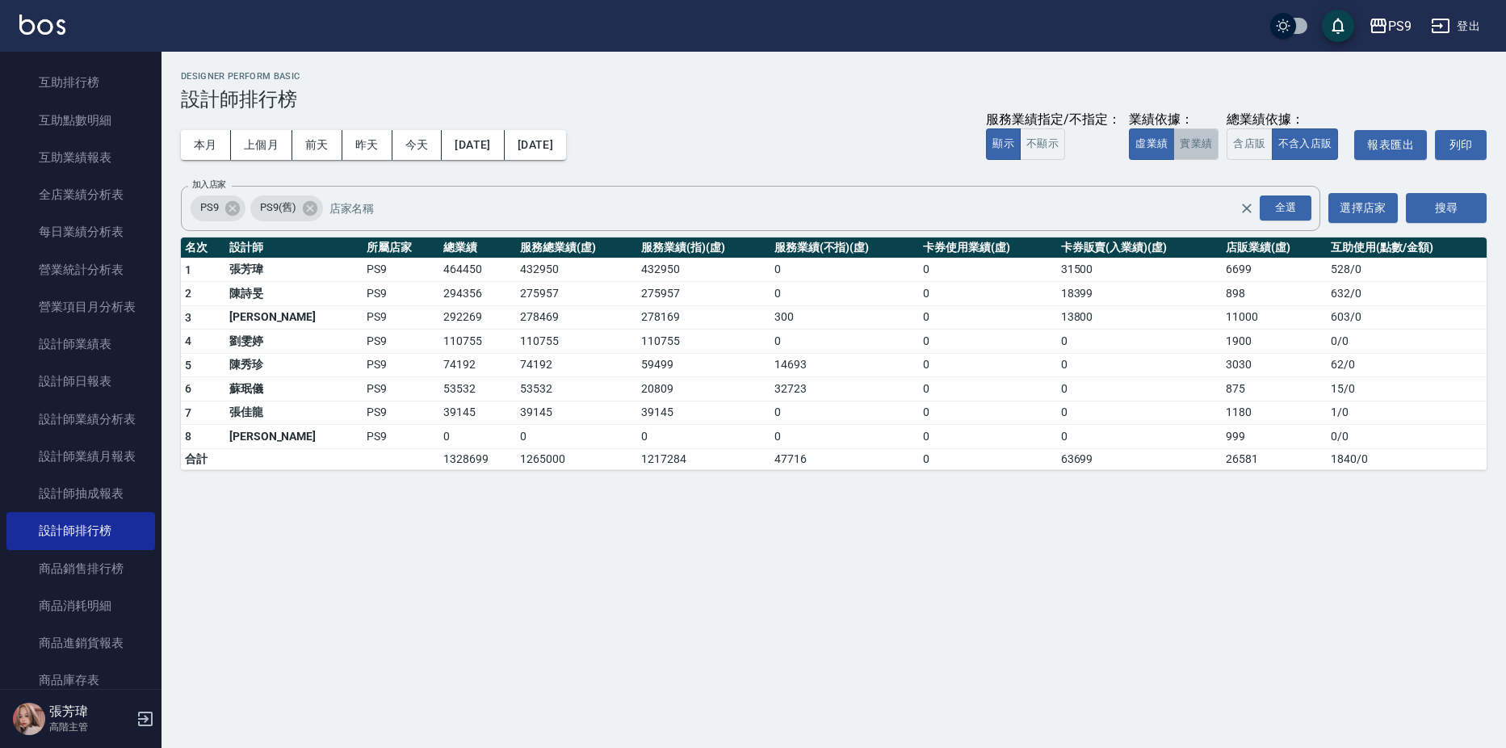
click at [1200, 148] on button "實業績" at bounding box center [1195, 143] width 45 height 31
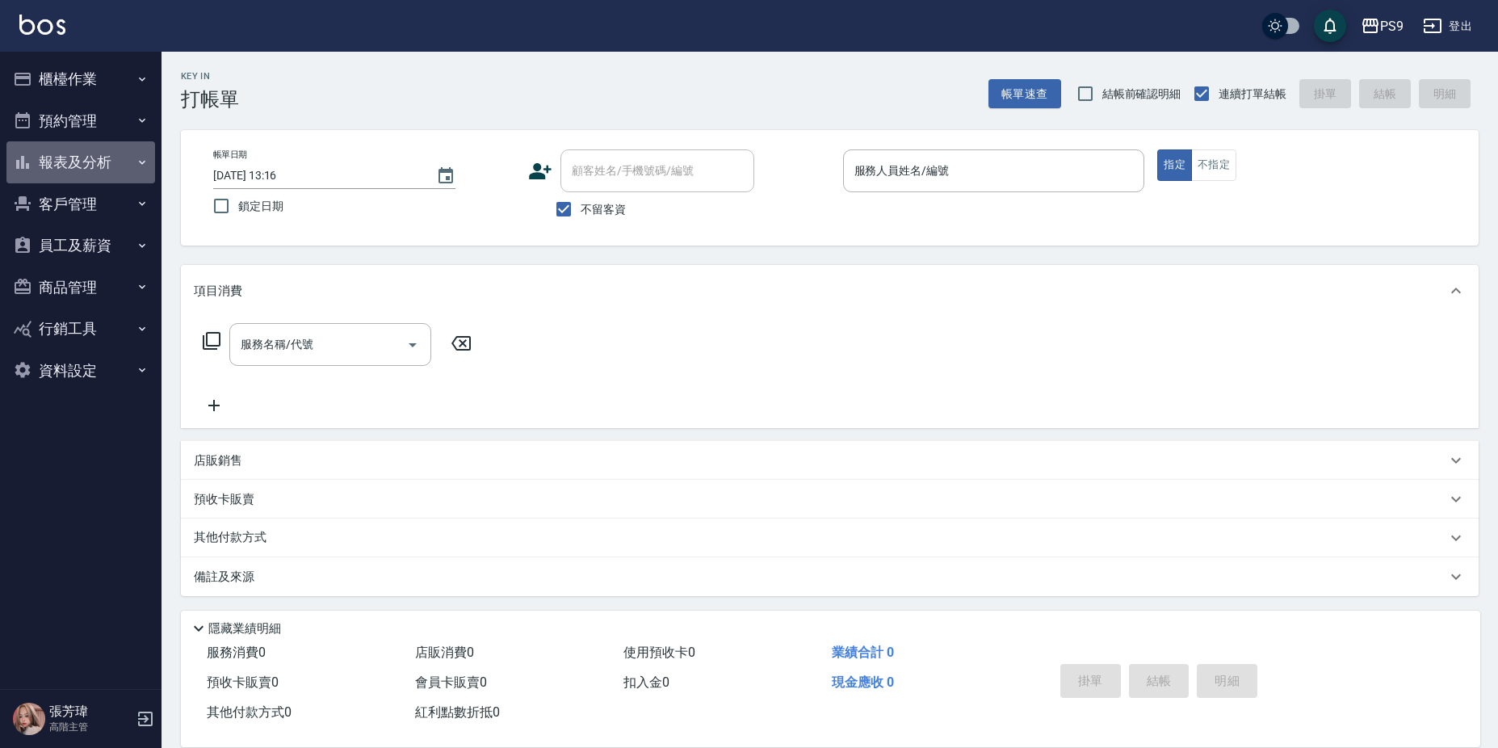
click at [90, 150] on button "報表及分析" at bounding box center [80, 162] width 149 height 42
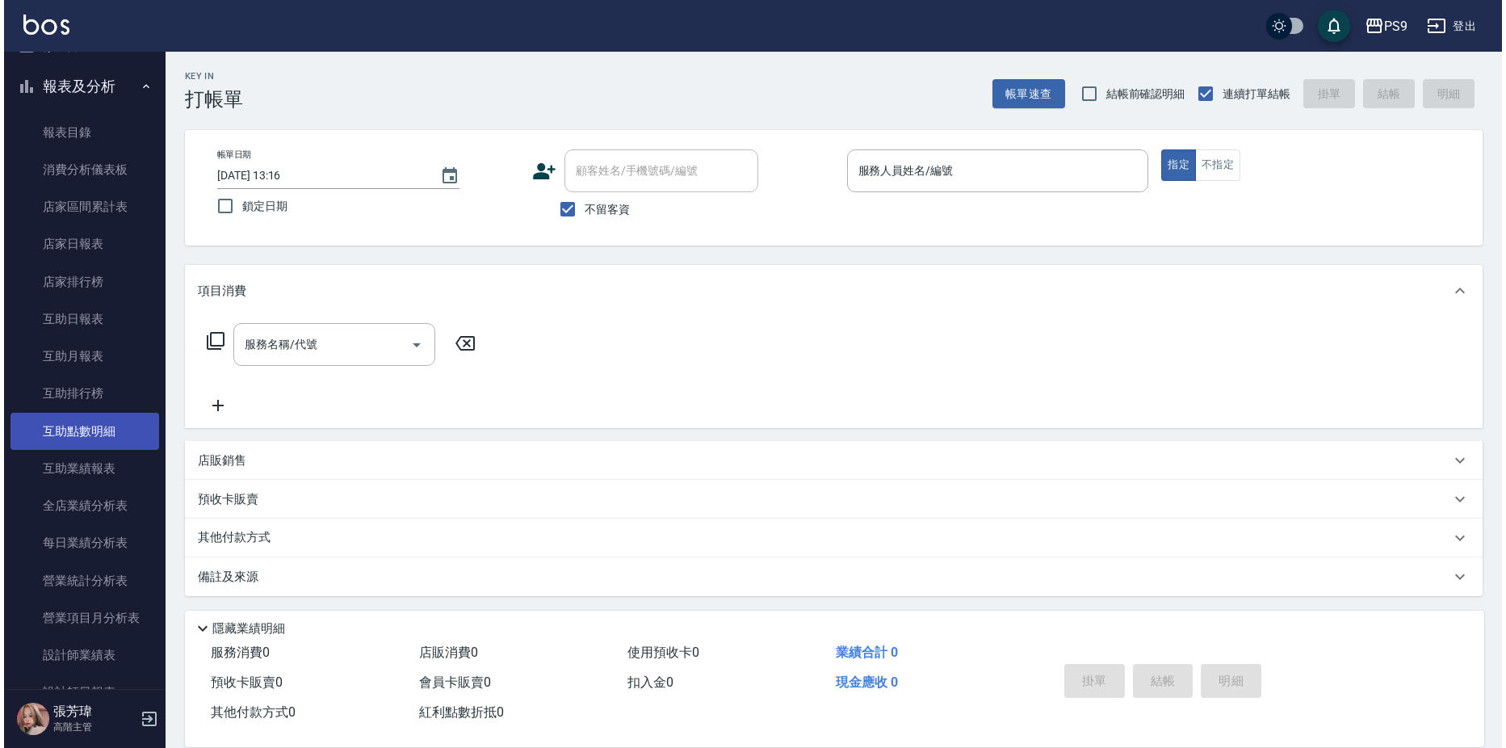
scroll to position [162, 0]
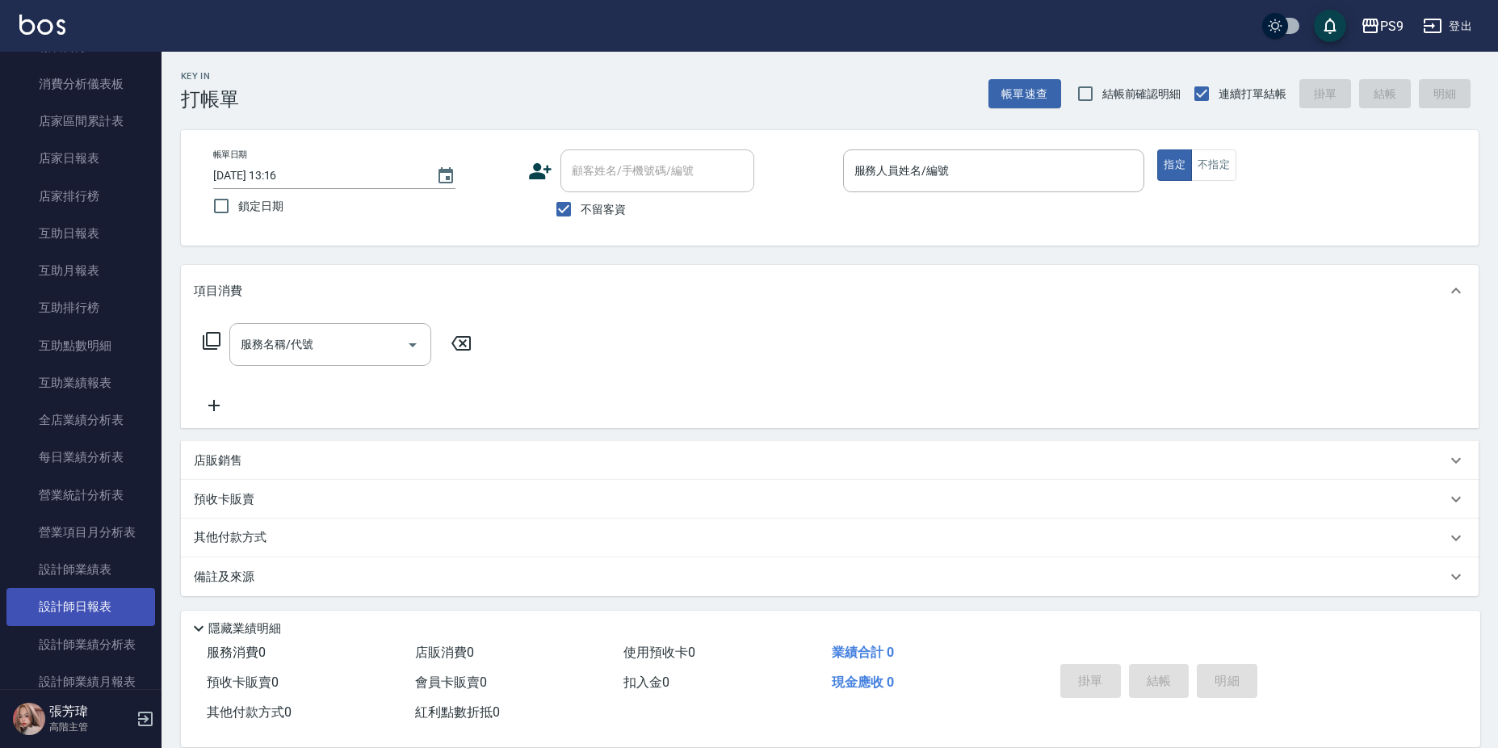
click at [84, 620] on link "設計師日報表" at bounding box center [80, 606] width 149 height 37
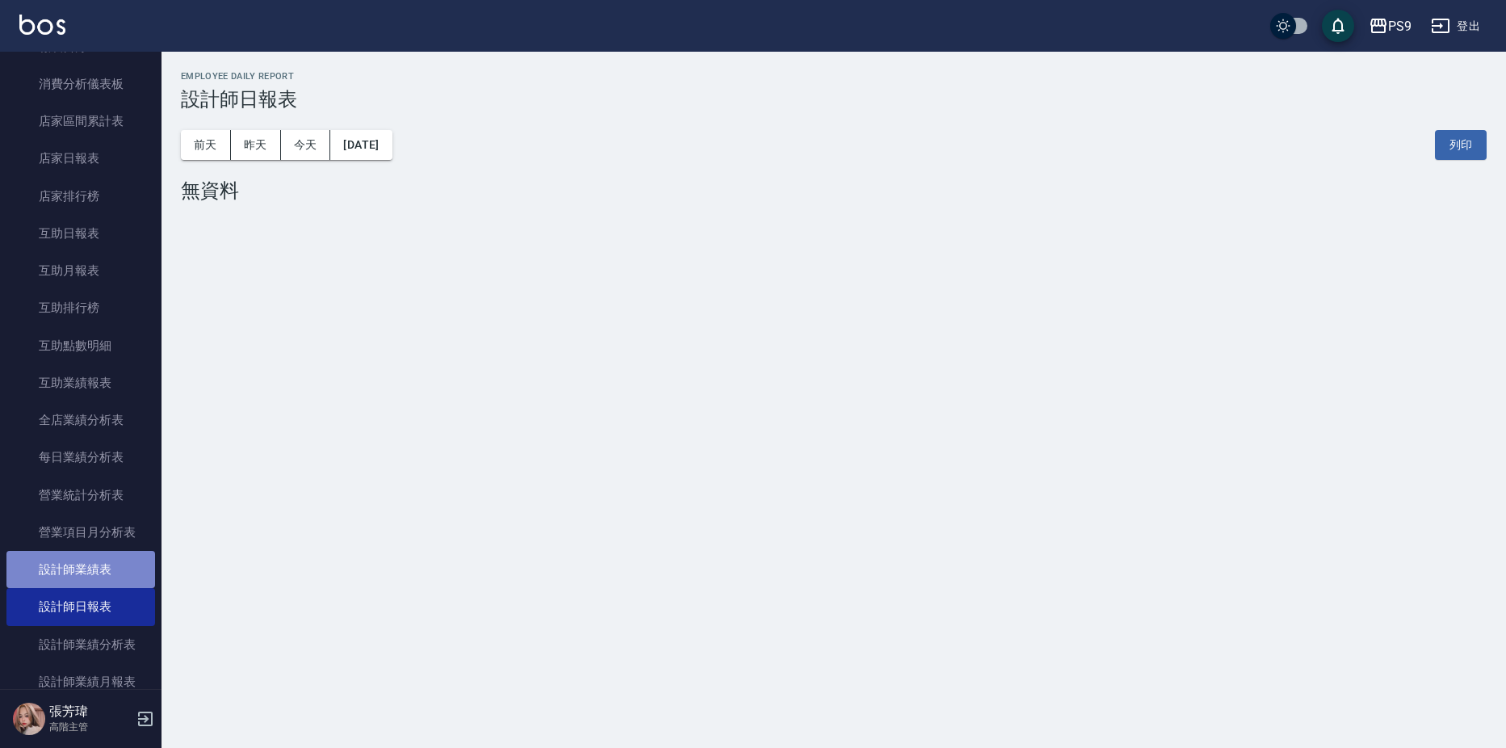
click at [101, 561] on link "設計師業績表" at bounding box center [80, 569] width 149 height 37
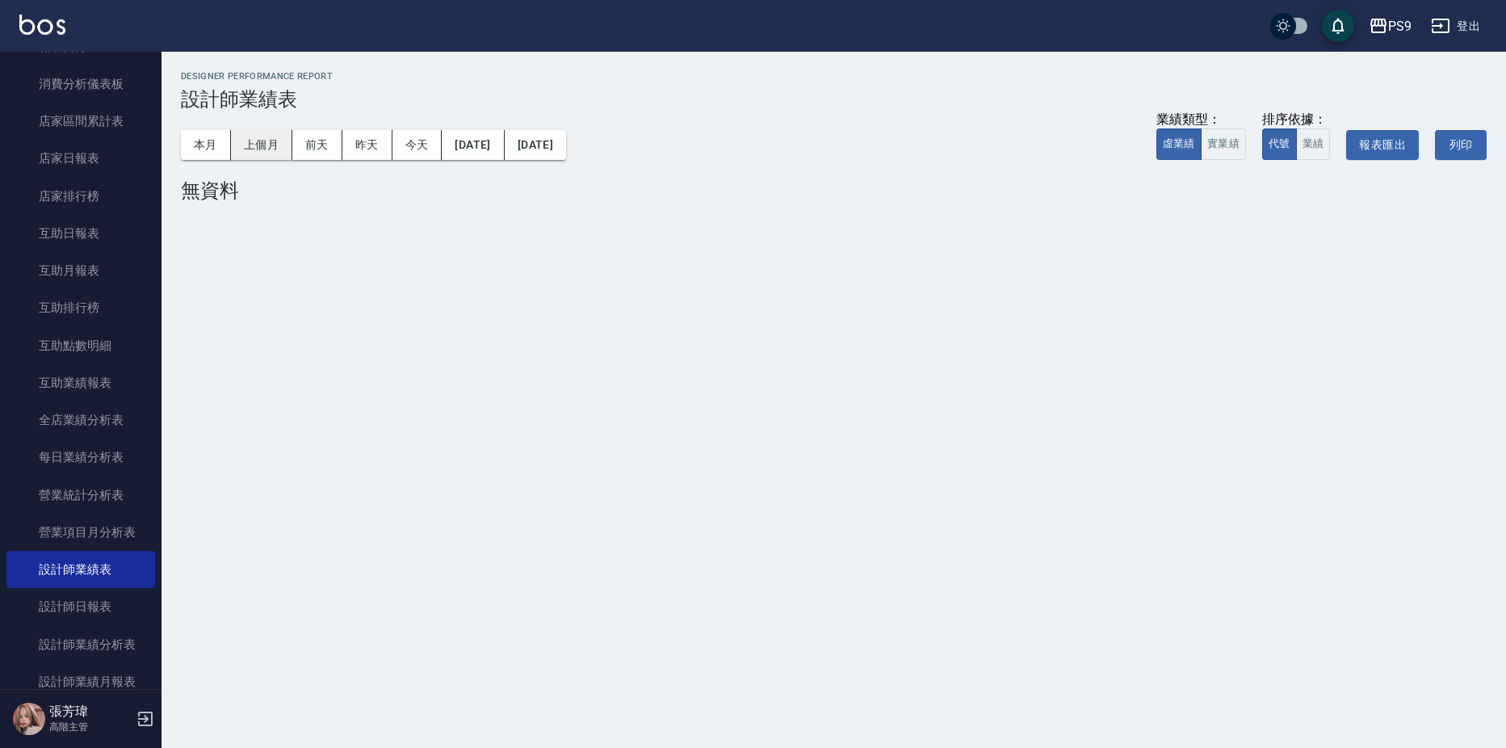
click at [252, 141] on button "上個月" at bounding box center [261, 145] width 61 height 30
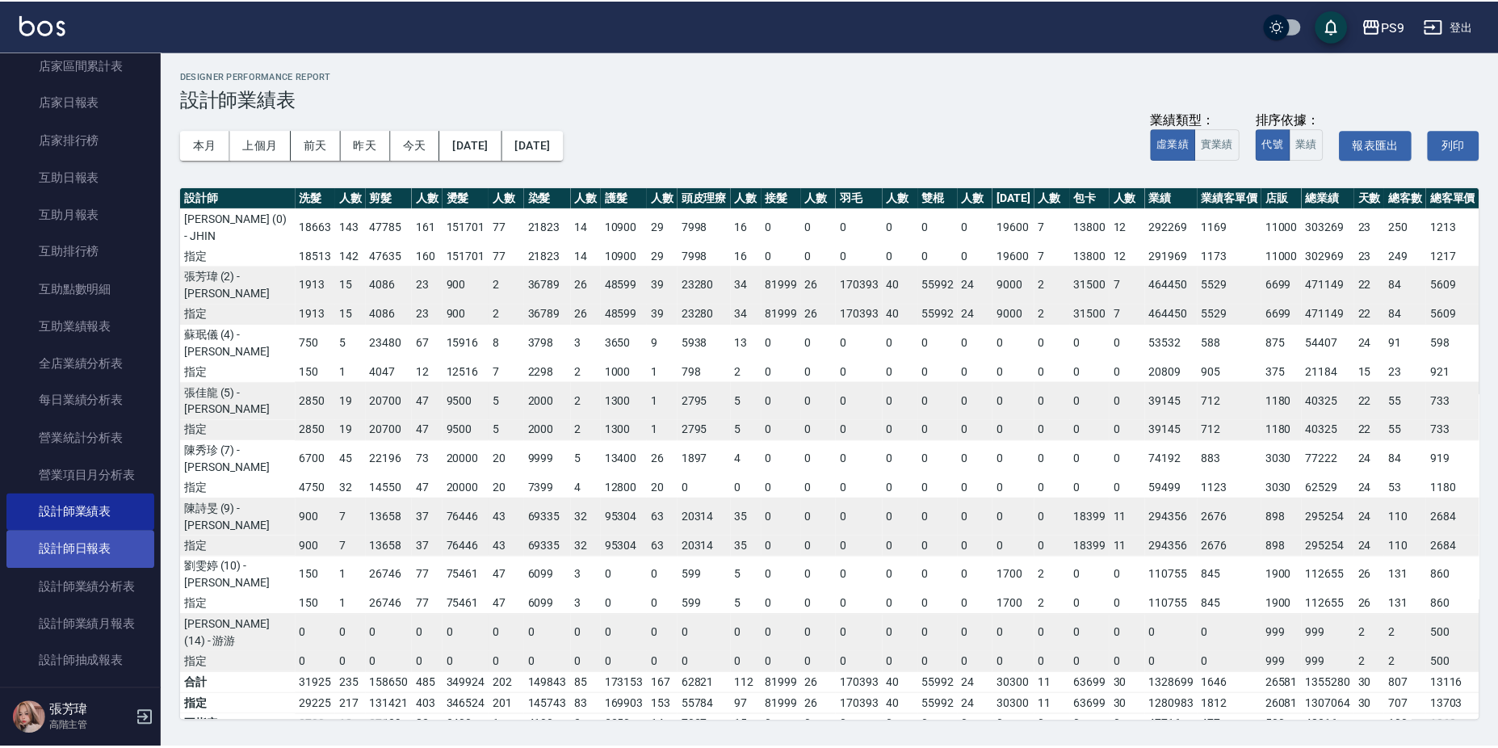
scroll to position [242, 0]
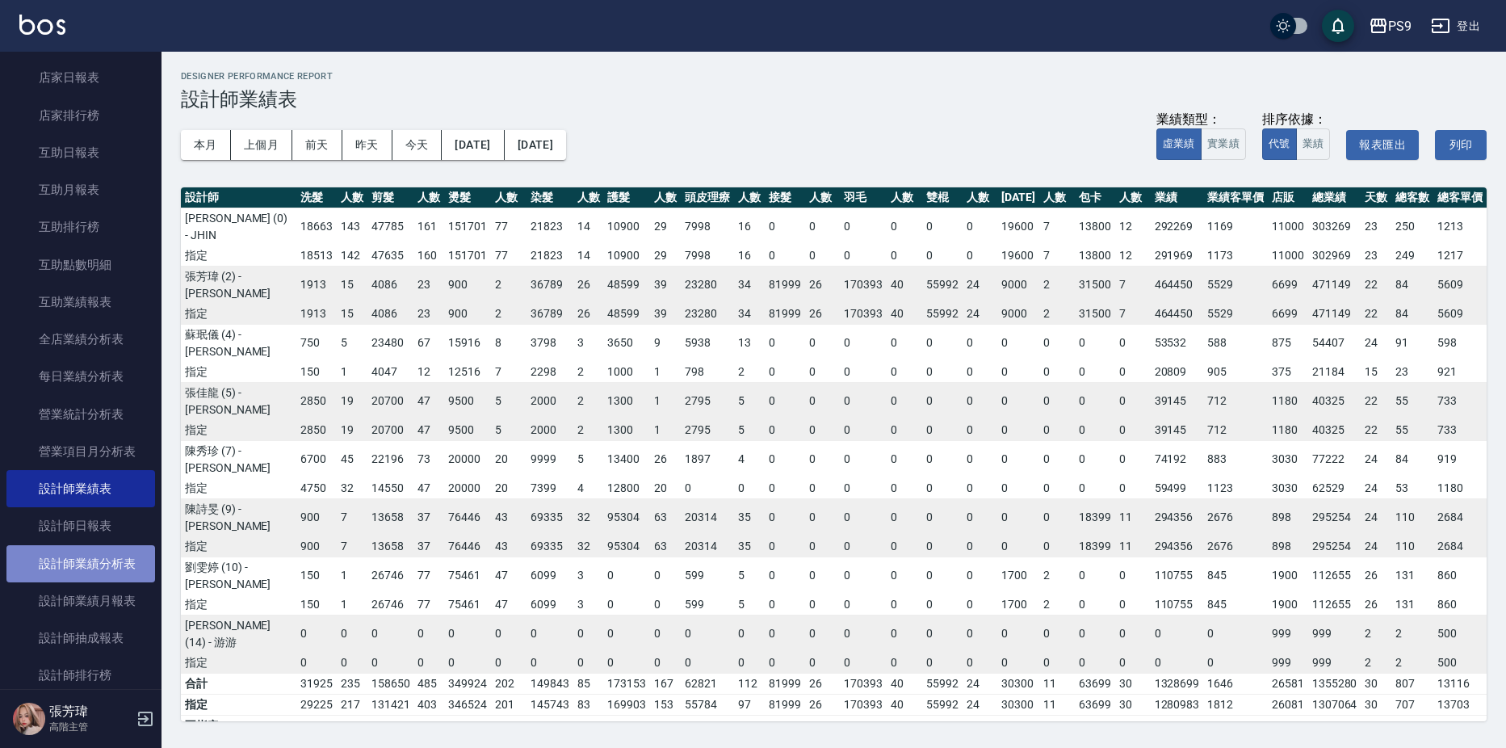
click at [117, 567] on link "設計師業績分析表" at bounding box center [80, 563] width 149 height 37
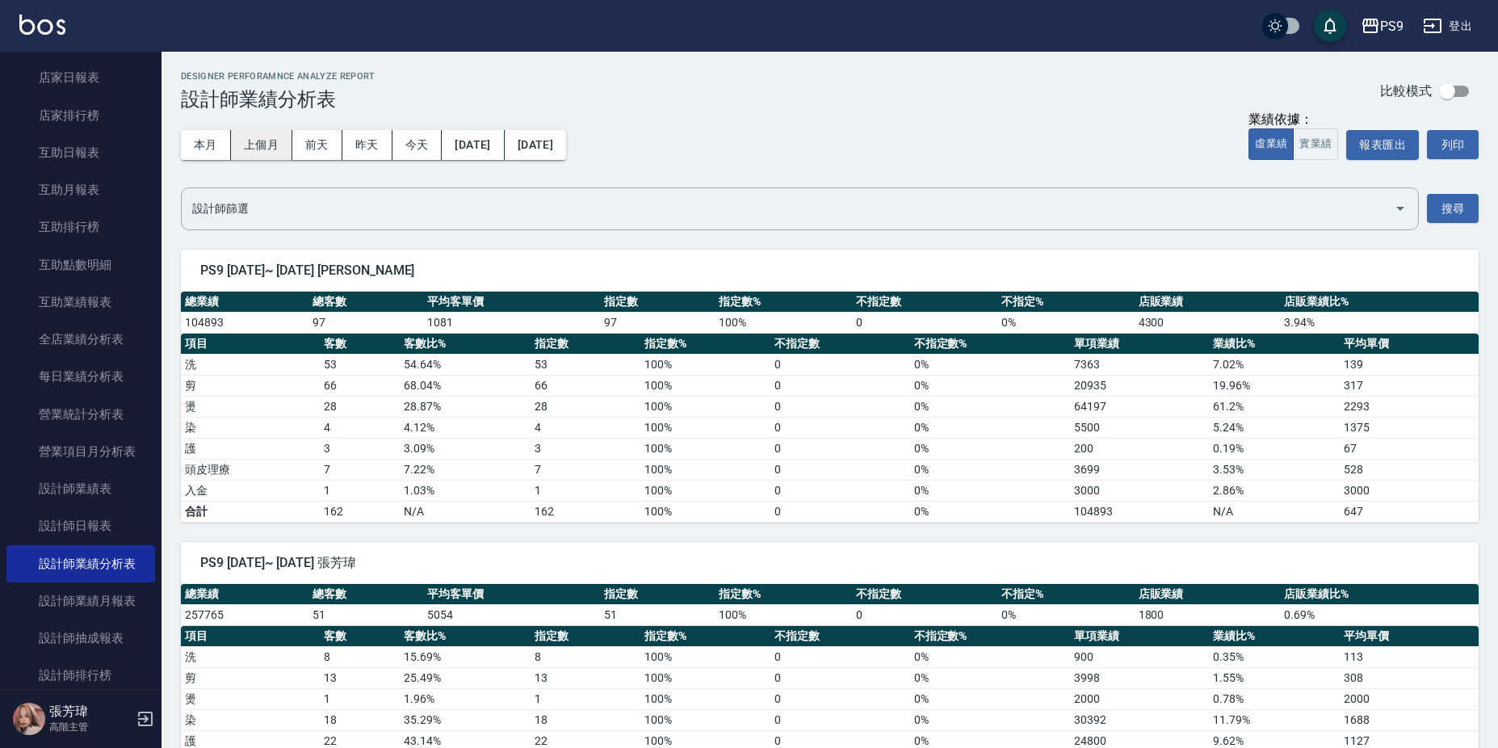
click at [280, 138] on button "上個月" at bounding box center [261, 145] width 61 height 30
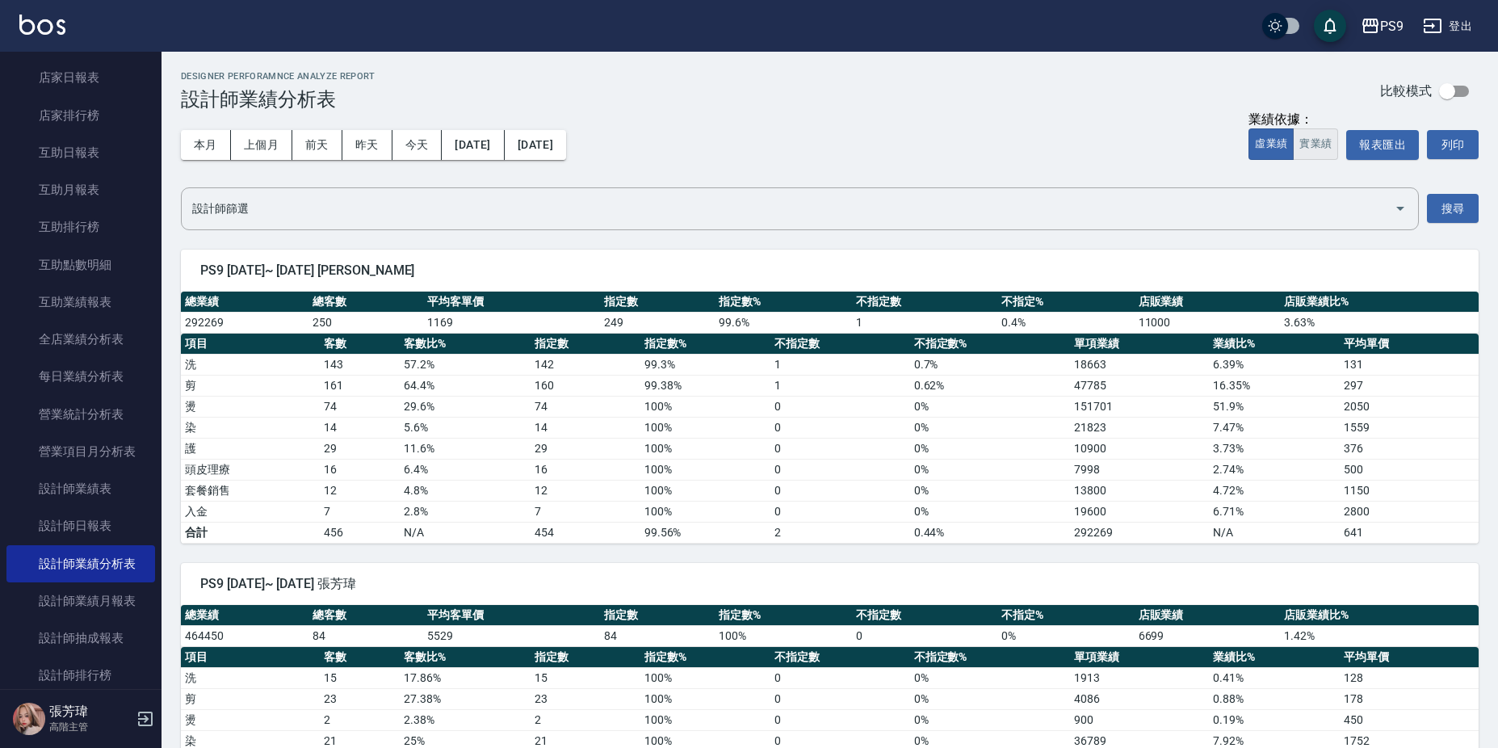
click at [1310, 150] on button "實業績" at bounding box center [1315, 143] width 45 height 31
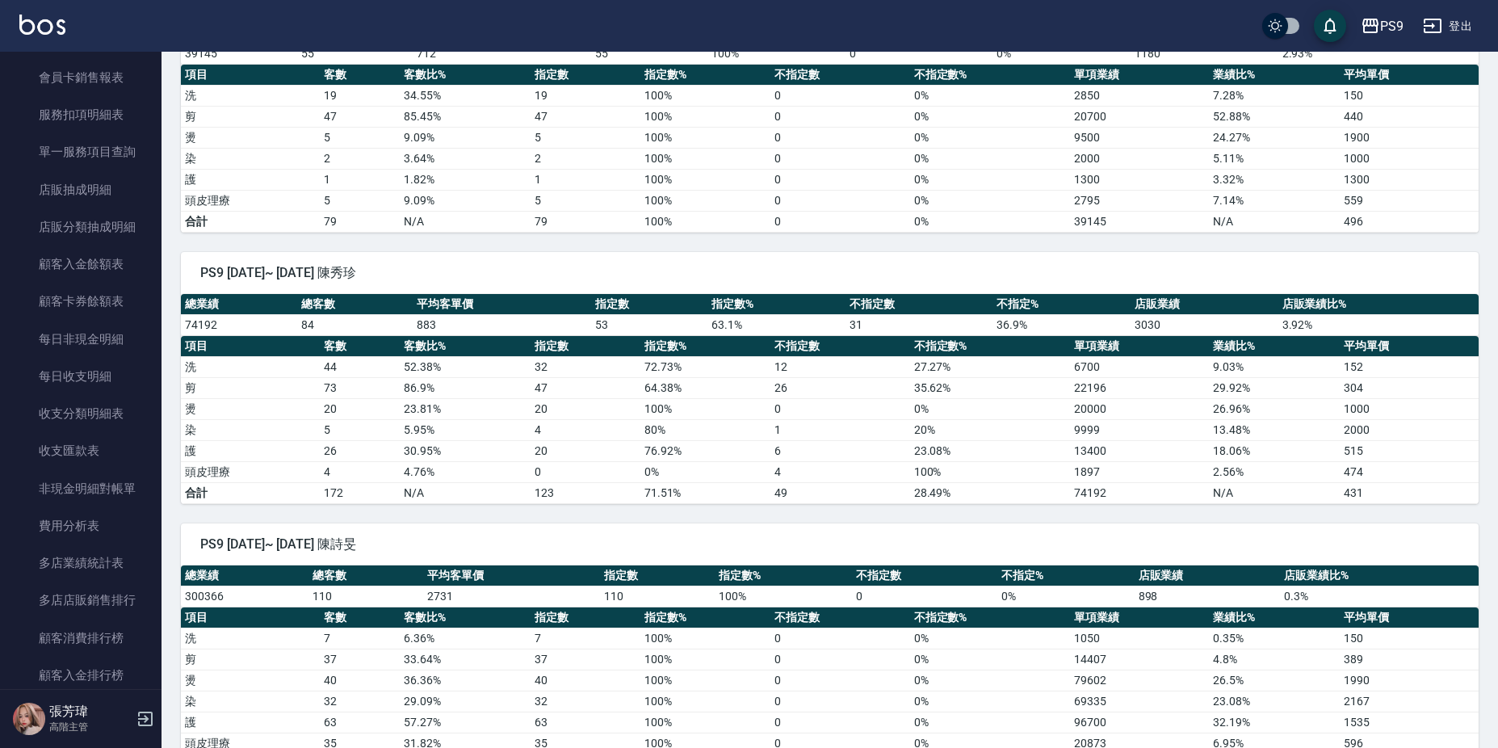
scroll to position [1211, 0]
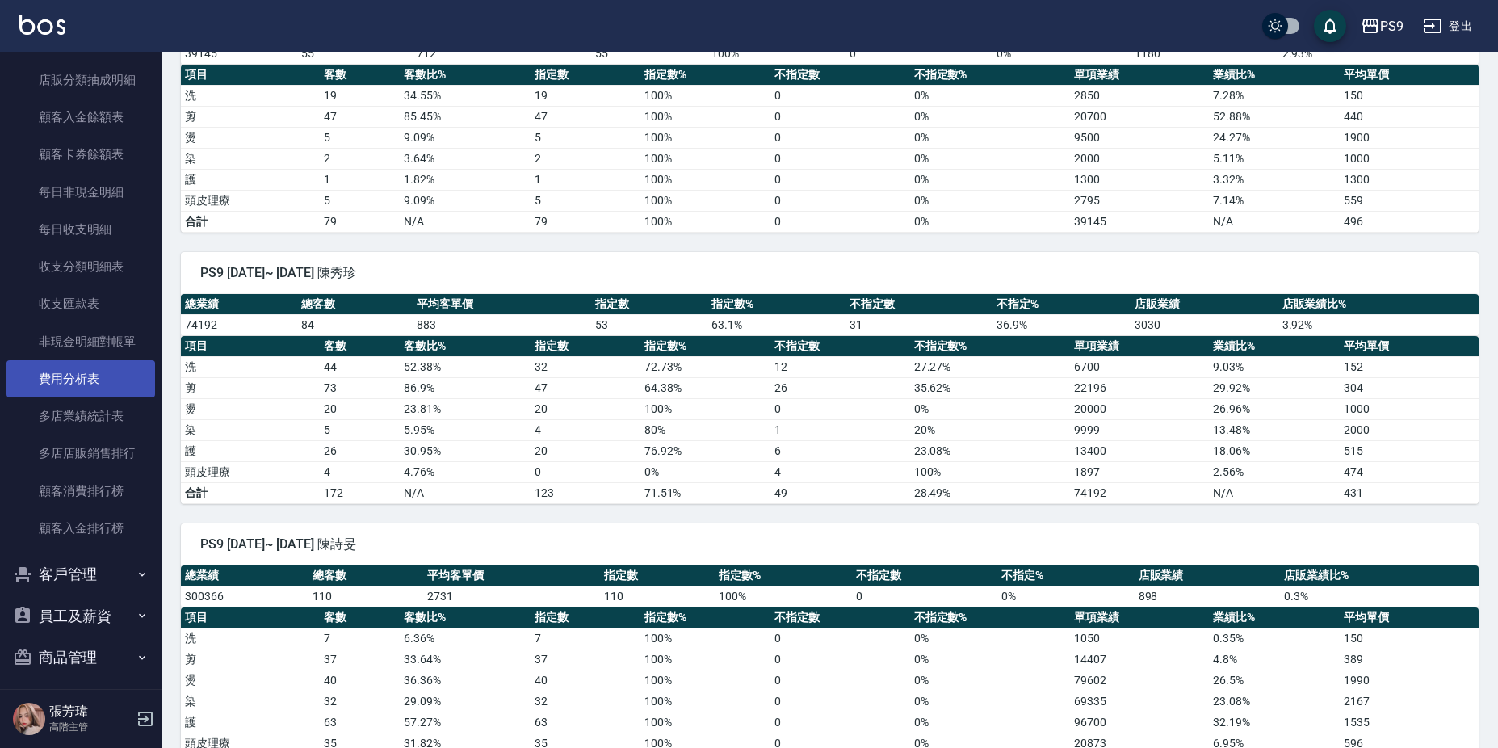
click at [82, 380] on link "費用分析表" at bounding box center [80, 378] width 149 height 37
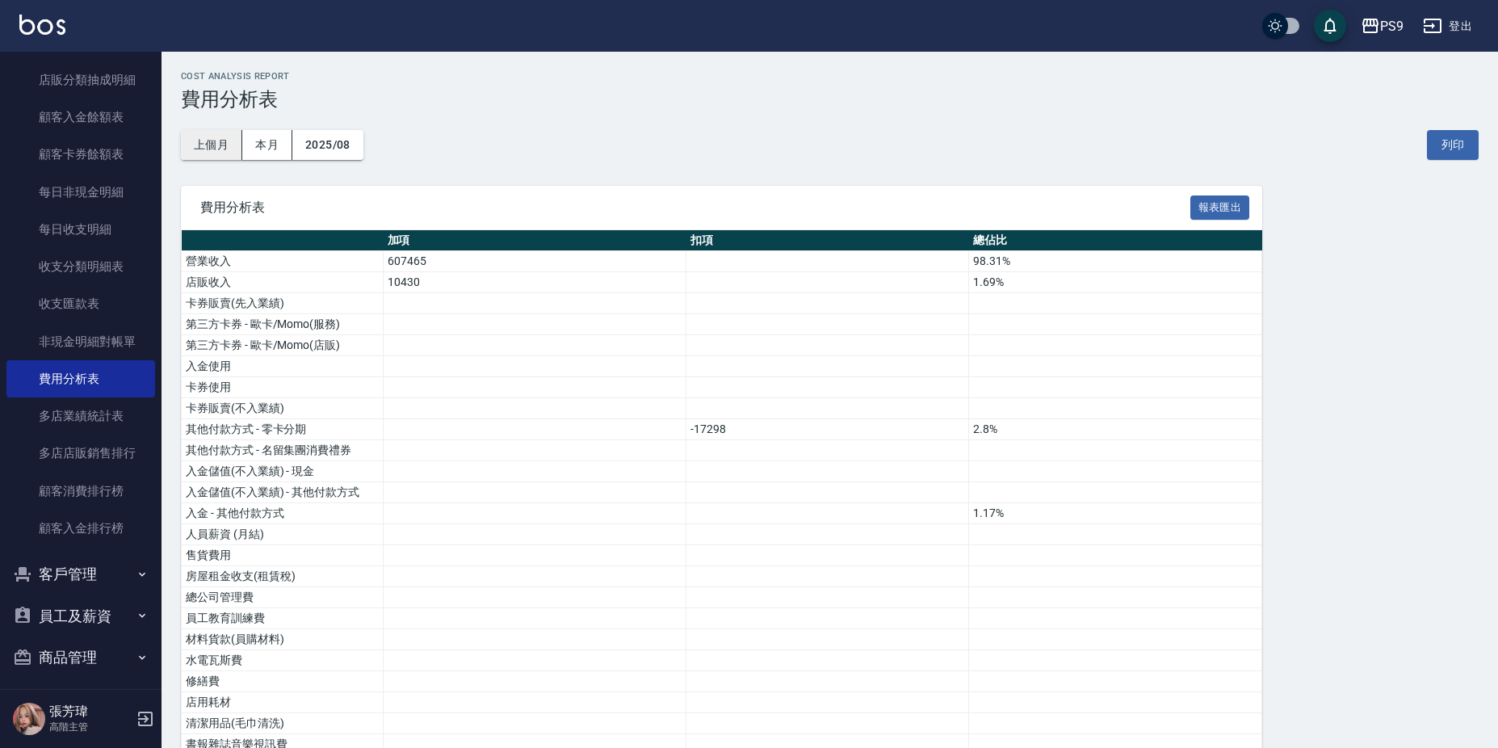
drag, startPoint x: 220, startPoint y: 155, endPoint x: 212, endPoint y: 158, distance: 8.7
click at [212, 158] on button "上個月" at bounding box center [211, 145] width 61 height 30
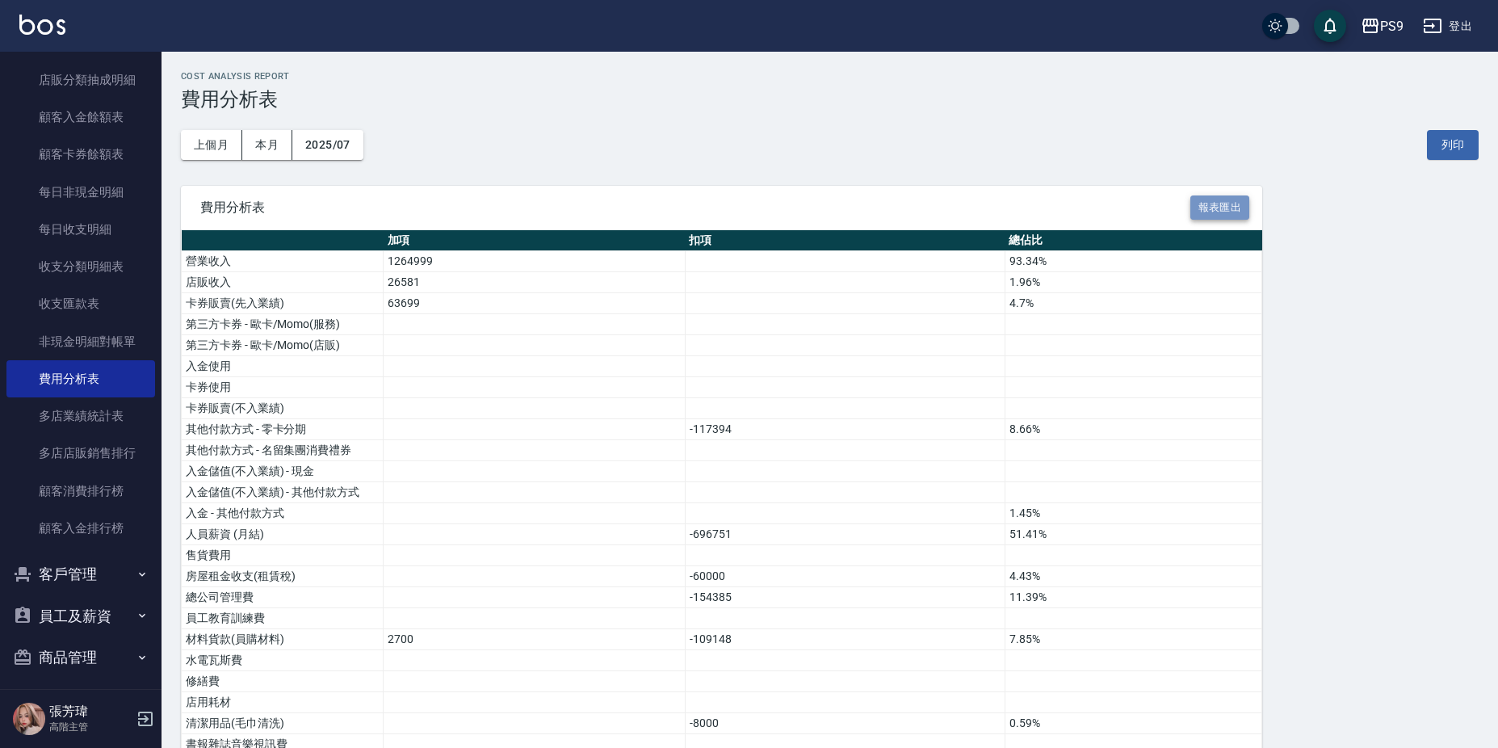
click at [1221, 206] on button "報表匯出" at bounding box center [1220, 207] width 60 height 25
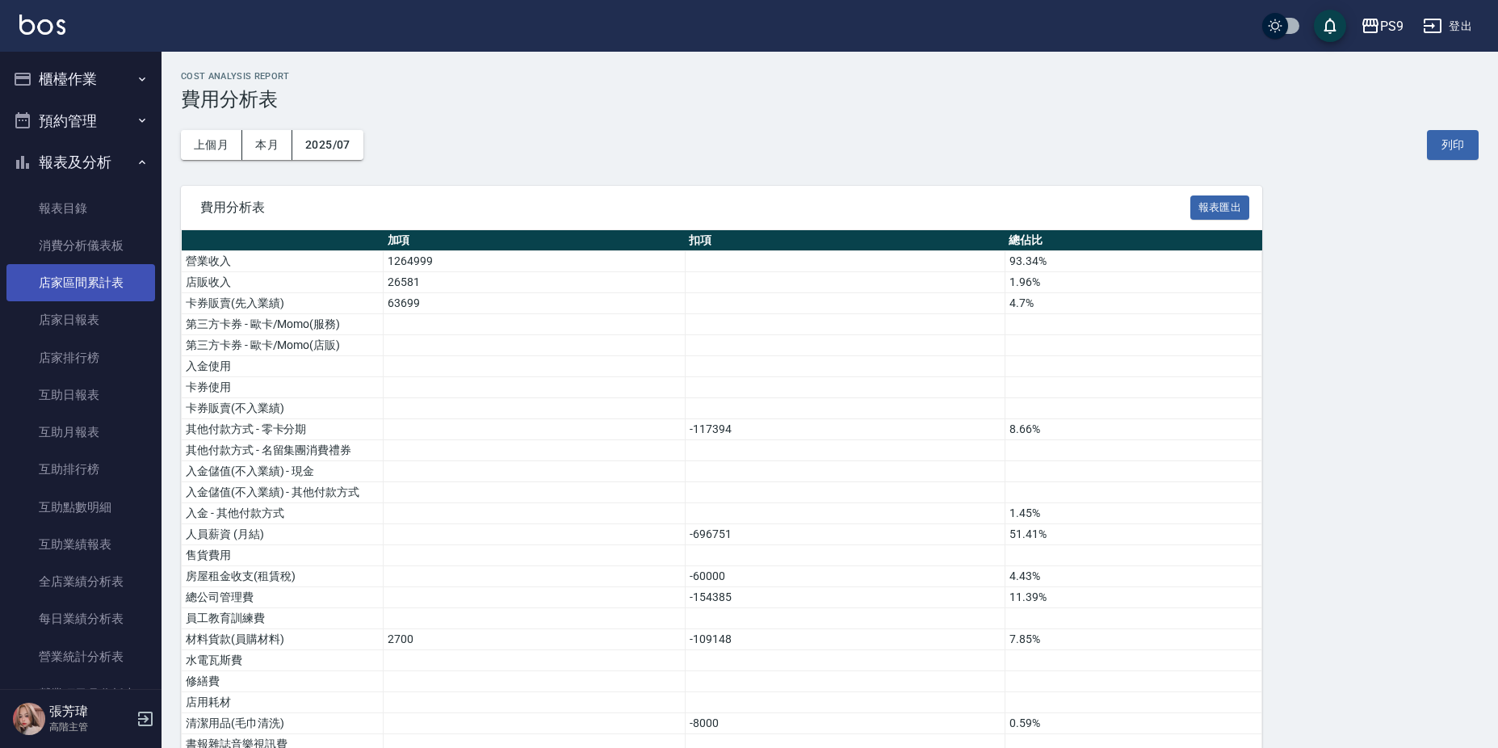
drag, startPoint x: 111, startPoint y: 289, endPoint x: 110, endPoint y: 279, distance: 10.6
click at [111, 289] on link "店家區間累計表" at bounding box center [80, 282] width 149 height 37
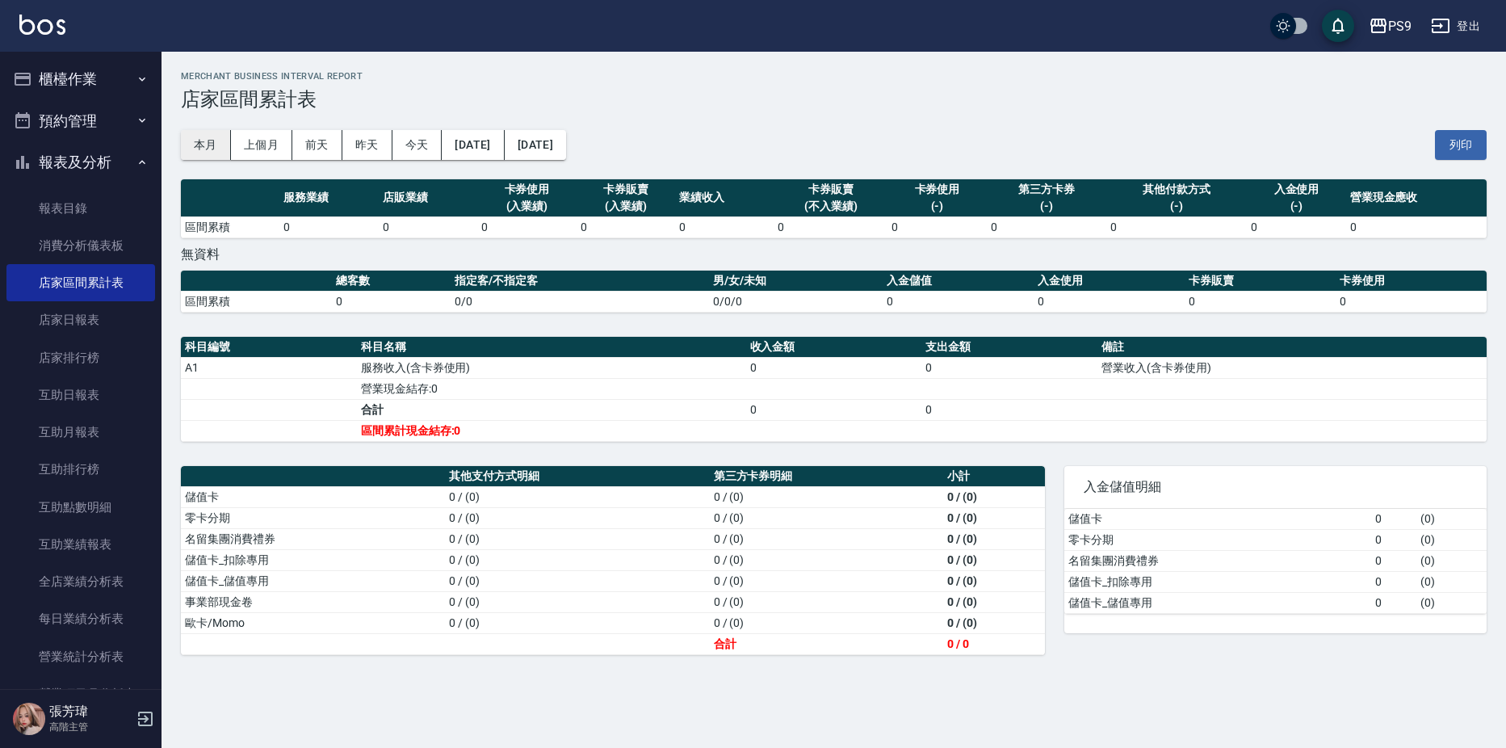
click at [220, 144] on button "本月" at bounding box center [206, 145] width 50 height 30
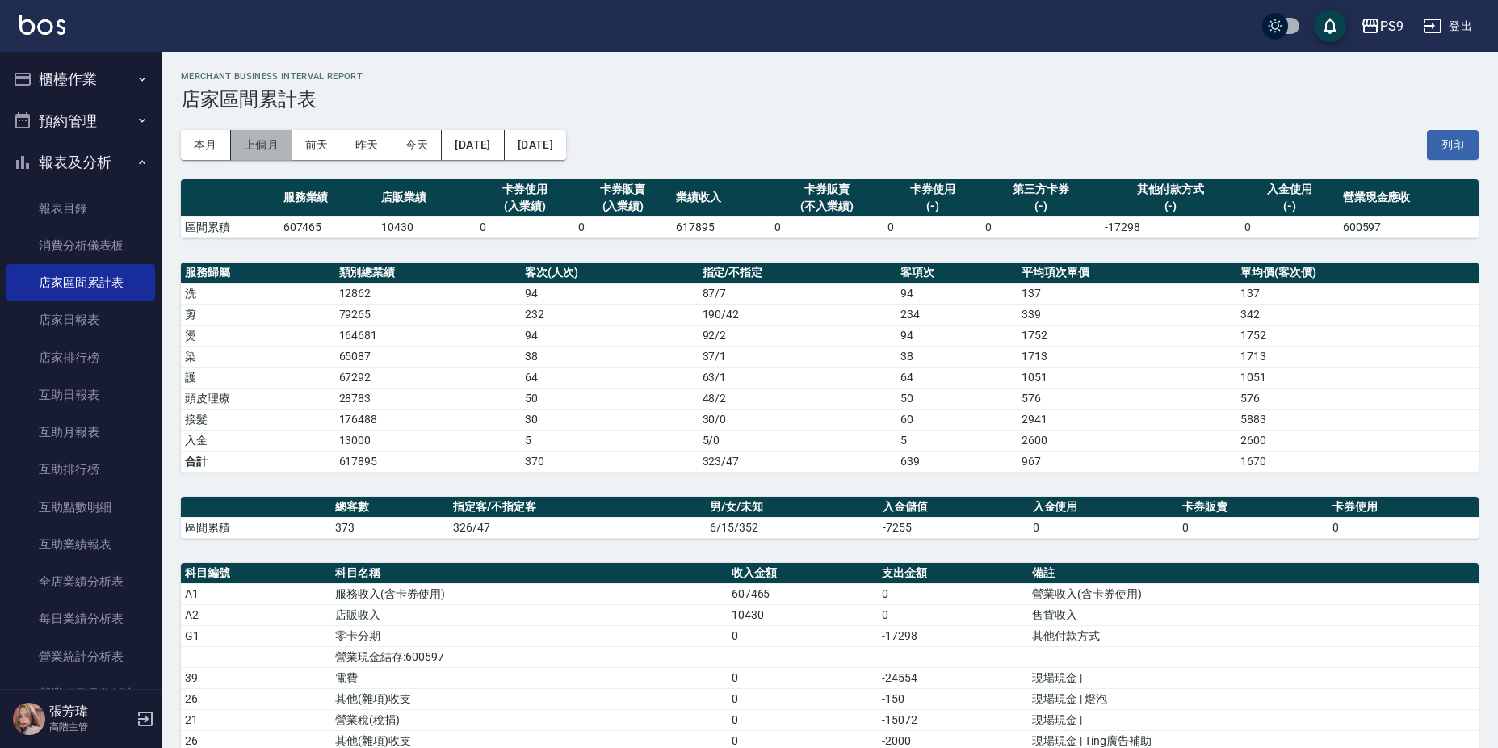
click at [257, 146] on button "上個月" at bounding box center [261, 145] width 61 height 30
